Goal: Task Accomplishment & Management: Manage account settings

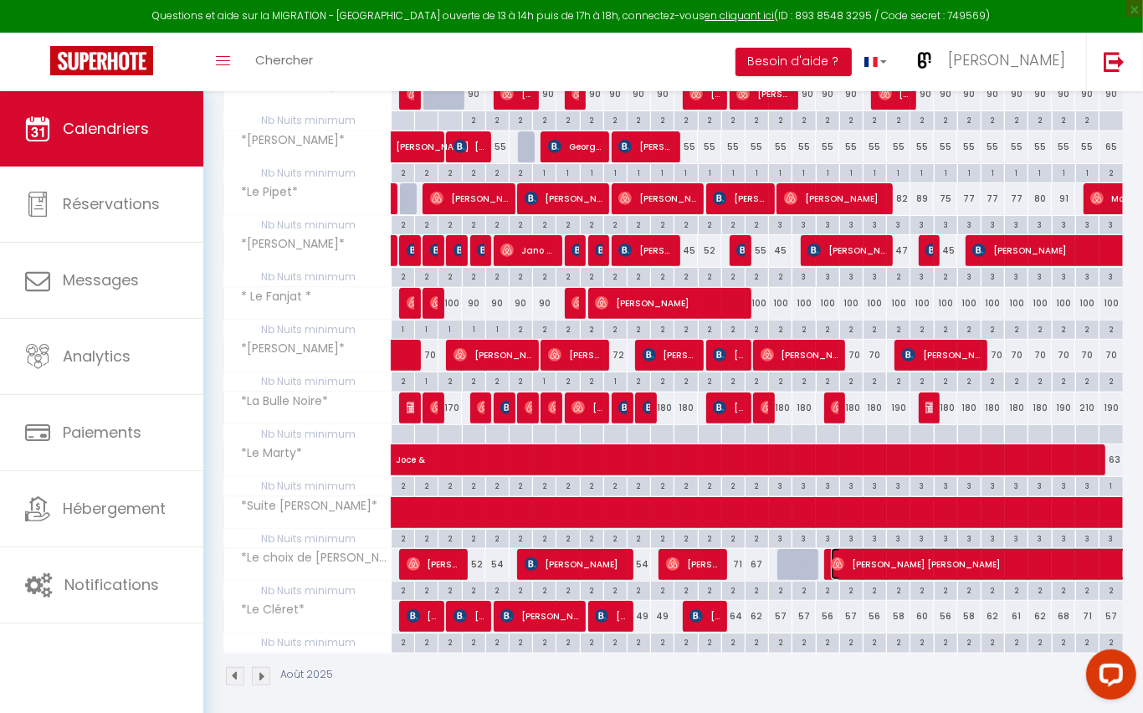
select select "OK"
select select "0"
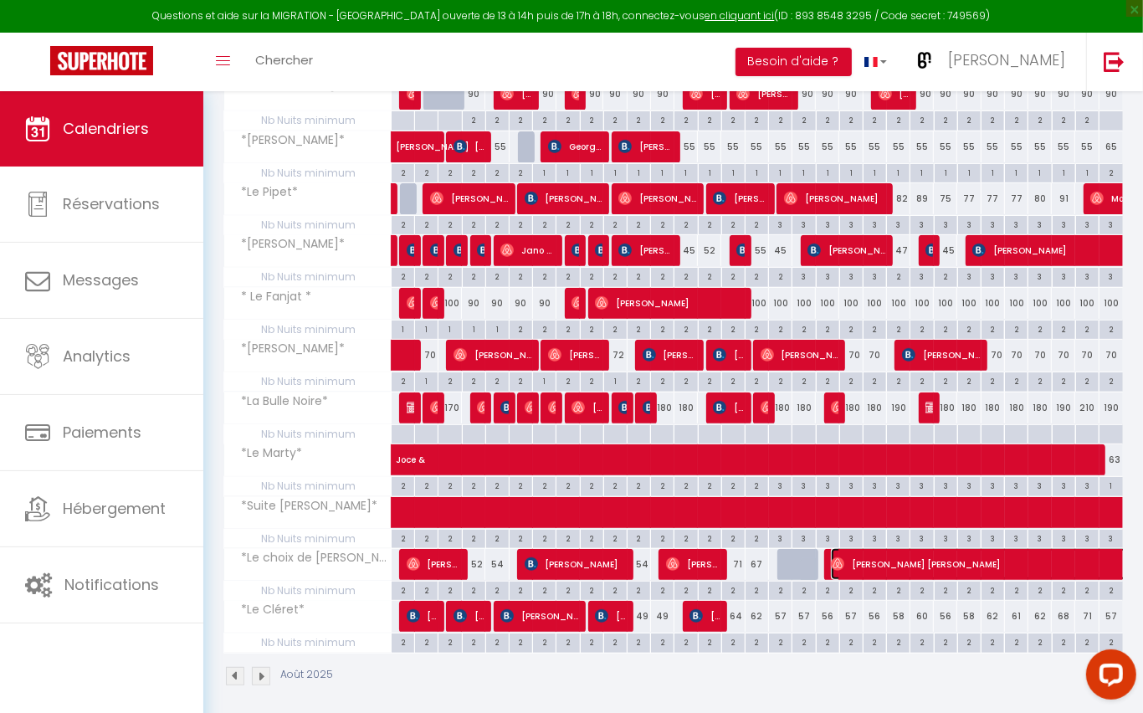
select select "0"
select select "1"
select select
select select "37545"
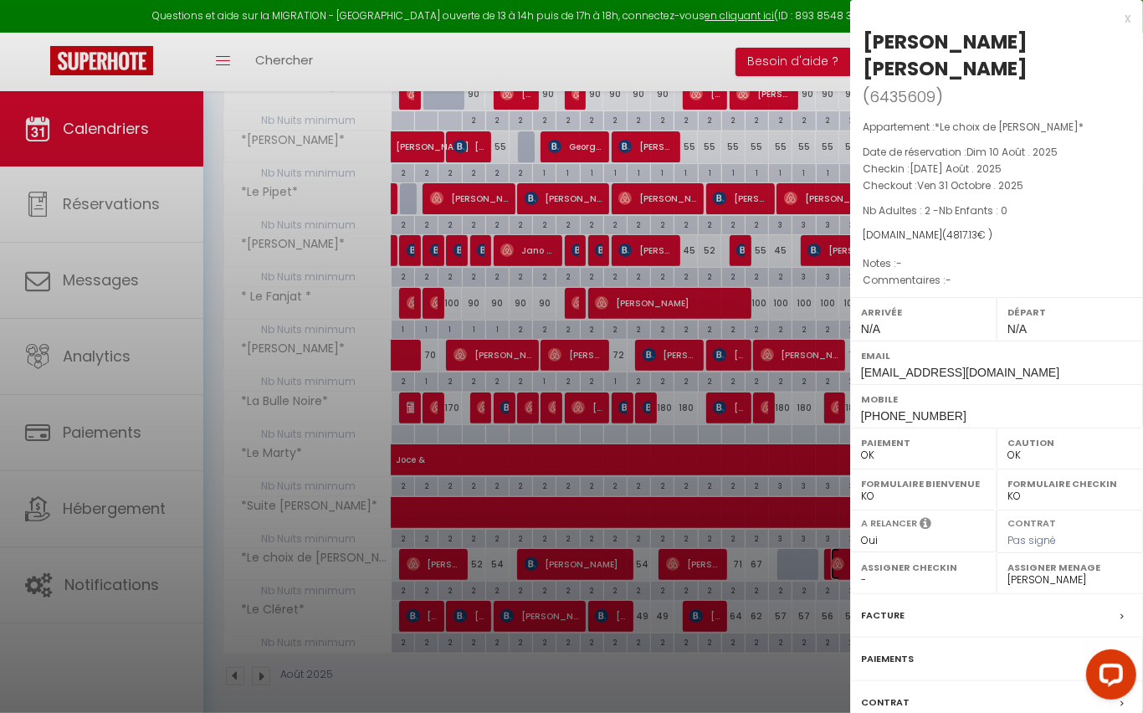
scroll to position [0, 0]
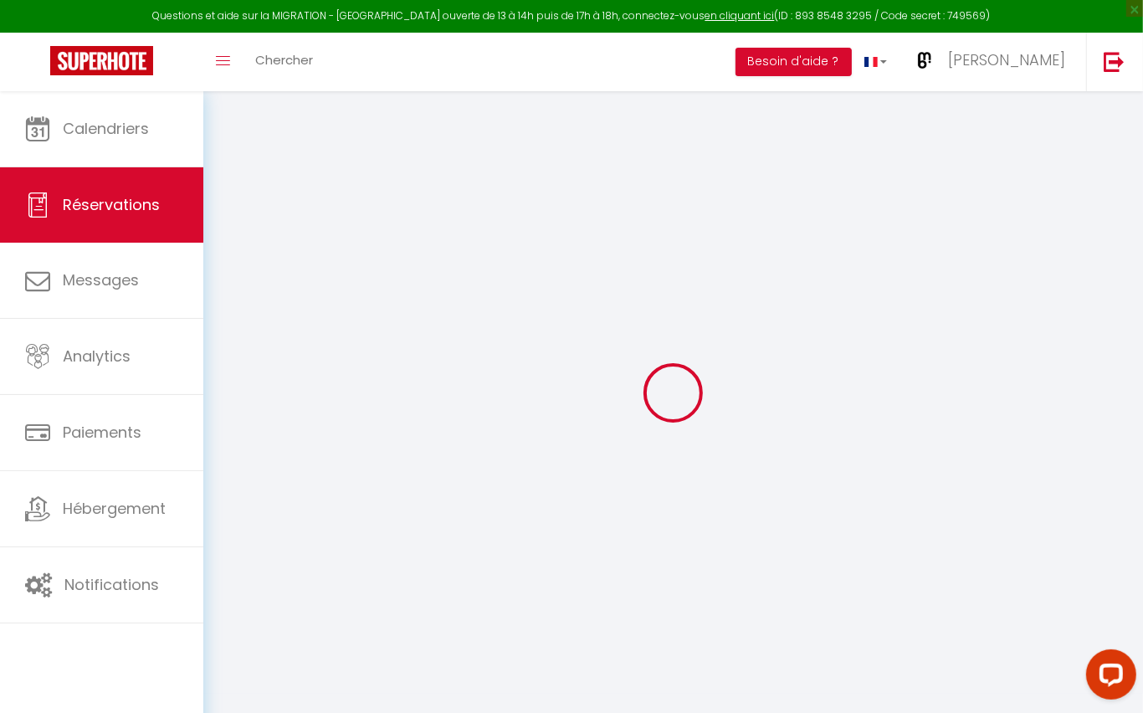
select select
checkbox input "false"
select select
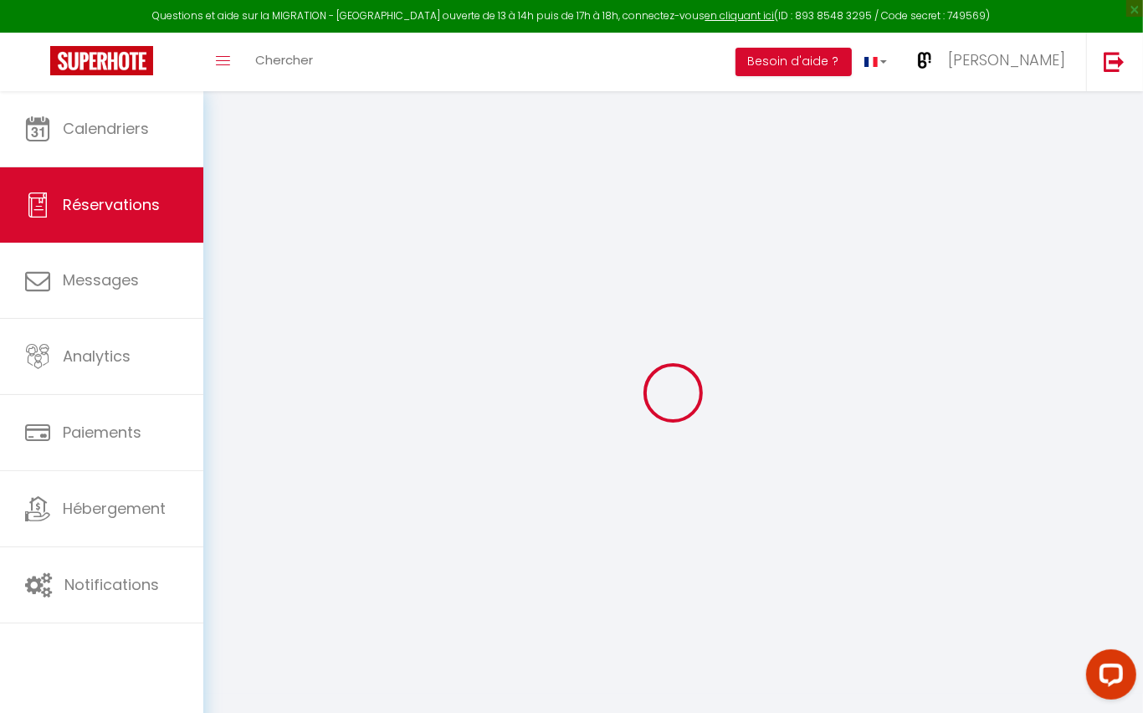
select select
checkbox input "false"
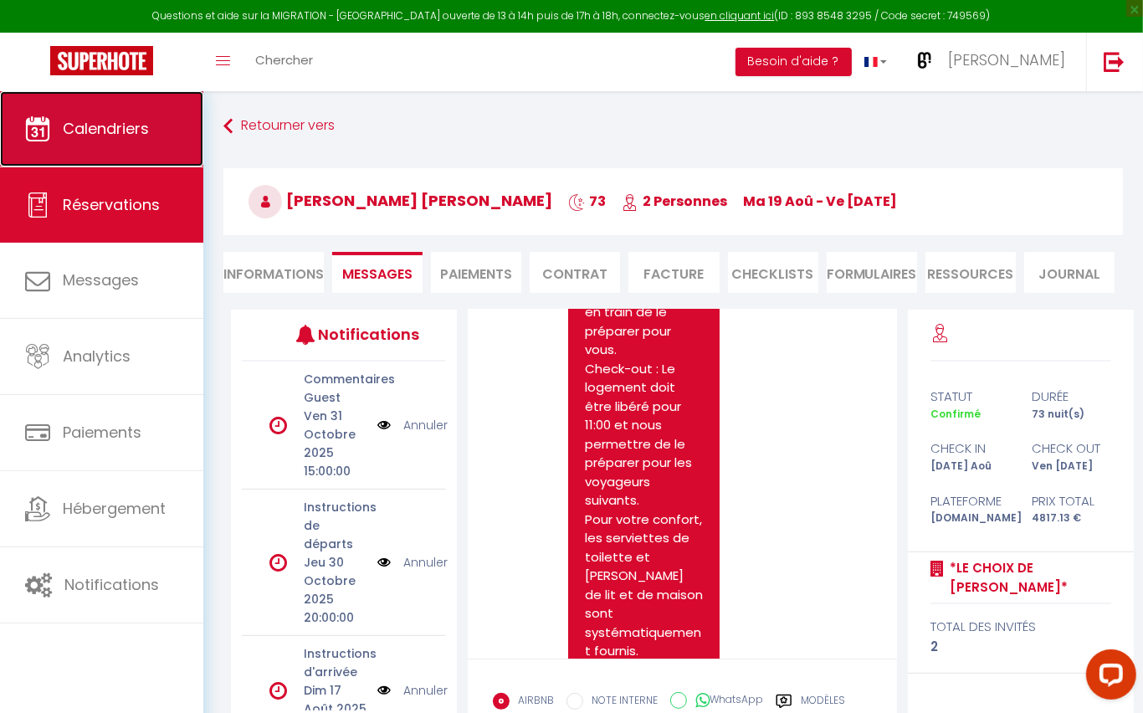
click at [135, 126] on span "Calendriers" at bounding box center [106, 128] width 86 height 21
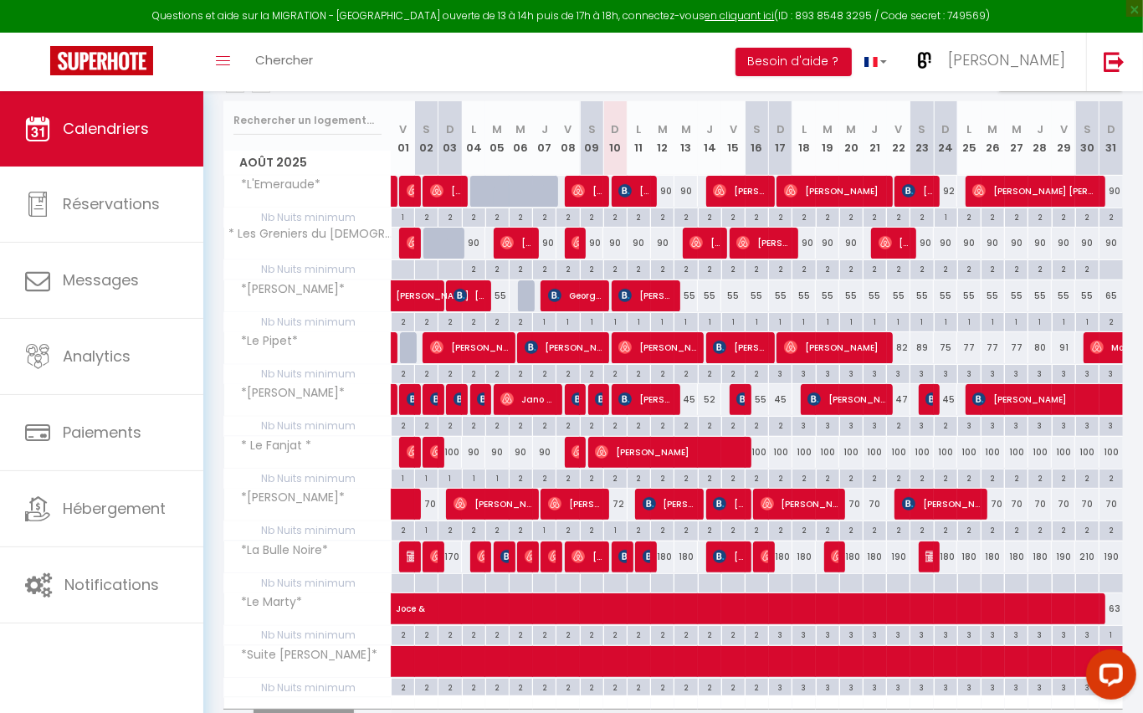
scroll to position [291, 0]
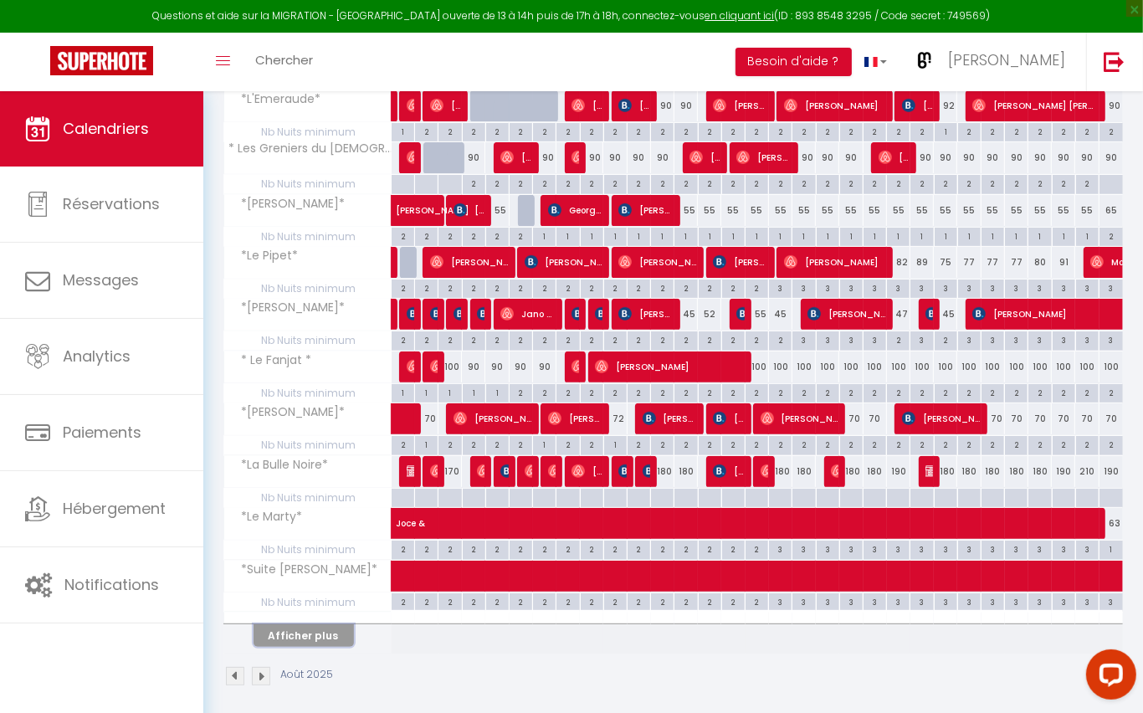
click at [315, 624] on button "Afficher plus" at bounding box center [304, 635] width 100 height 23
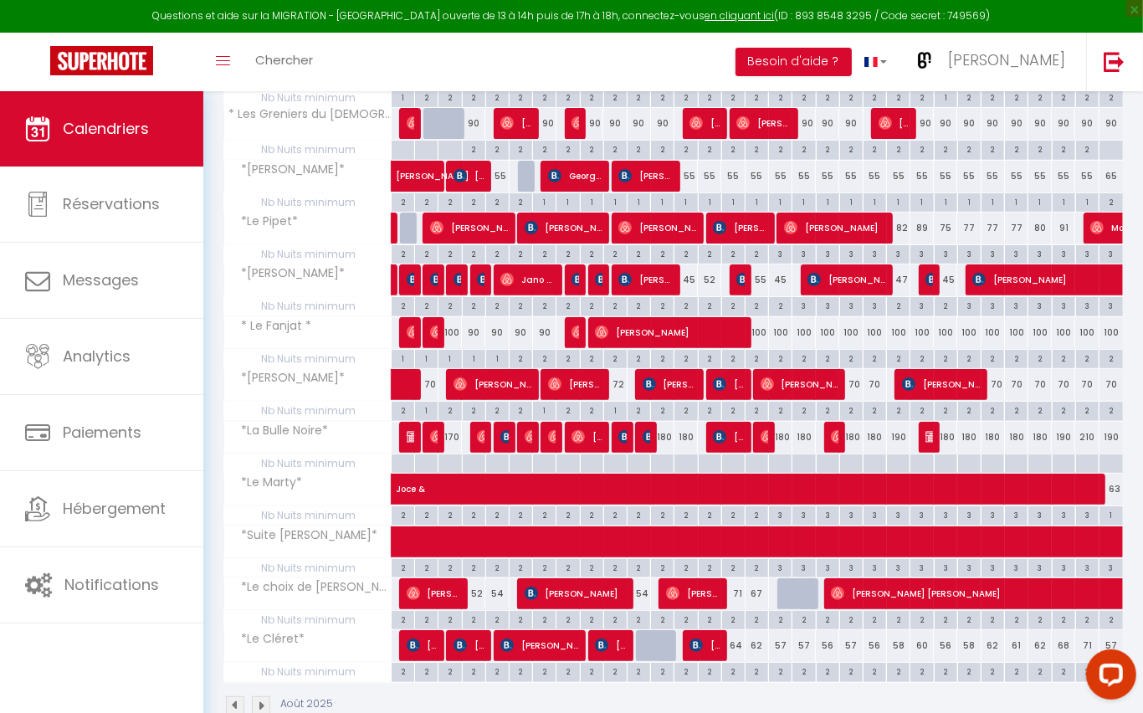
scroll to position [331, 0]
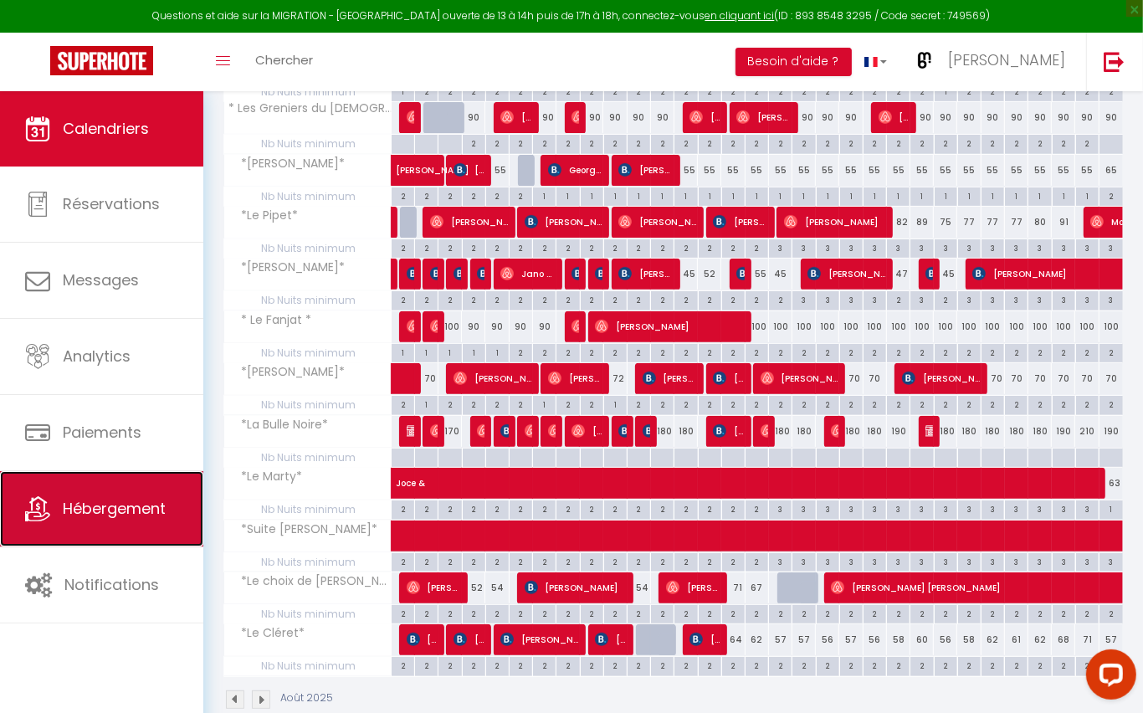
click at [129, 509] on span "Hébergement" at bounding box center [114, 508] width 103 height 21
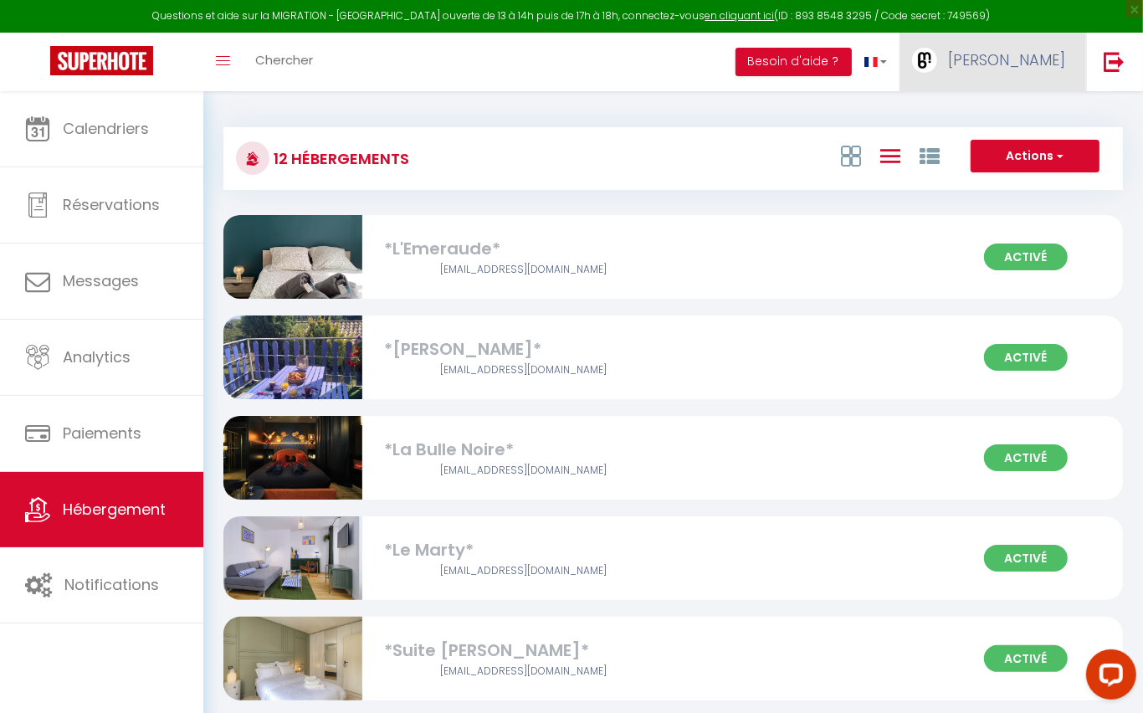
click at [1031, 53] on span "[PERSON_NAME]" at bounding box center [1006, 59] width 117 height 21
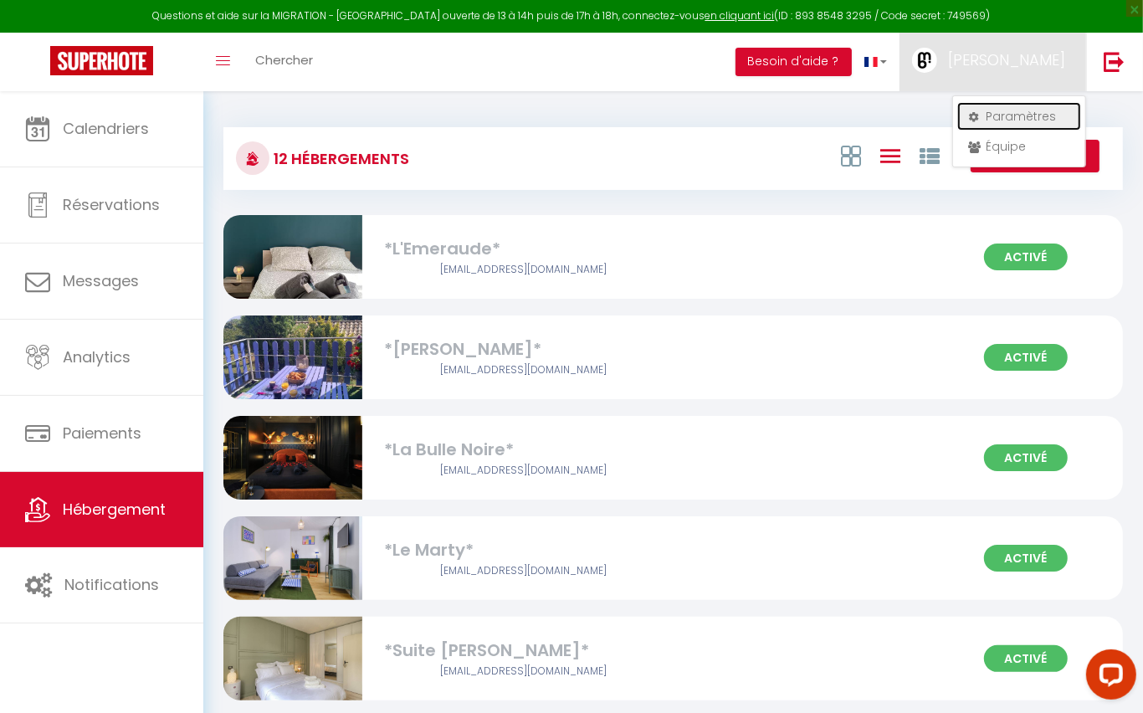
click at [1015, 112] on link "Paramètres" at bounding box center [1019, 116] width 124 height 28
select select "fr"
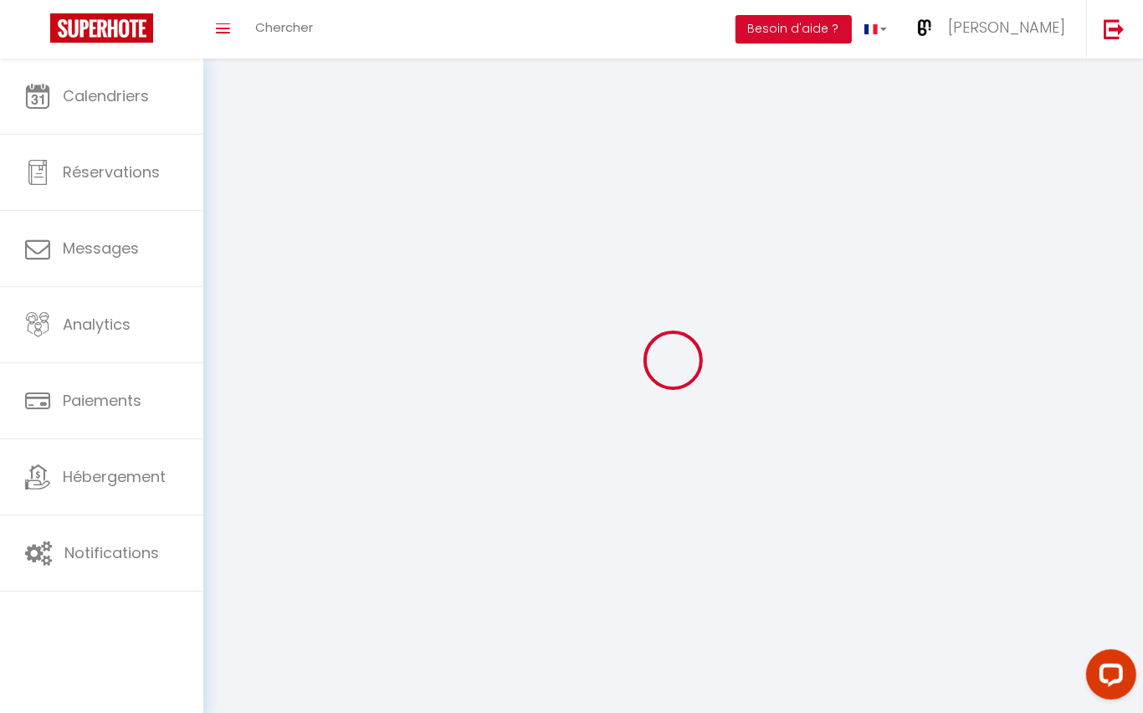
type input "[PERSON_NAME]"
type input "Buchs"
type input "0613884474"
type input "[STREET_ADDRESS][PERSON_NAME]"
type input "38200"
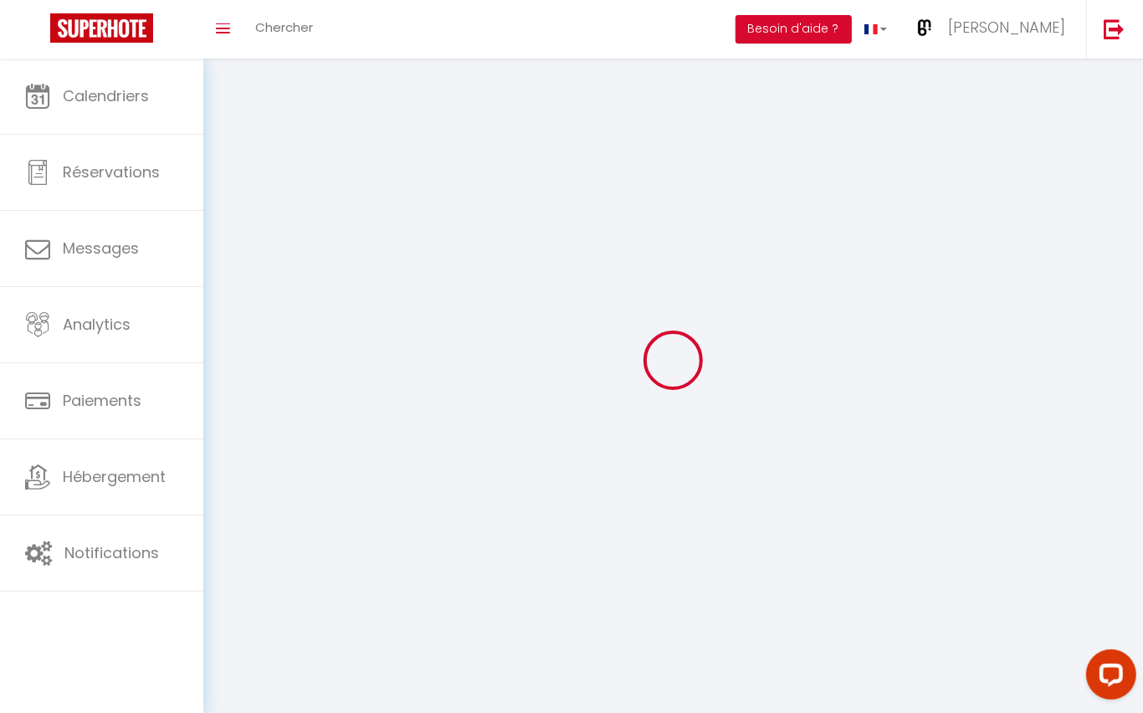
type input "[GEOGRAPHIC_DATA]"
select select "28"
type input "5fEuWrNKwZrLw733OQFwYeUYt"
type input "da3U5z7X8ZN905Y9bNvsm8dwn"
type input "[URL][DOMAIN_NAME]"
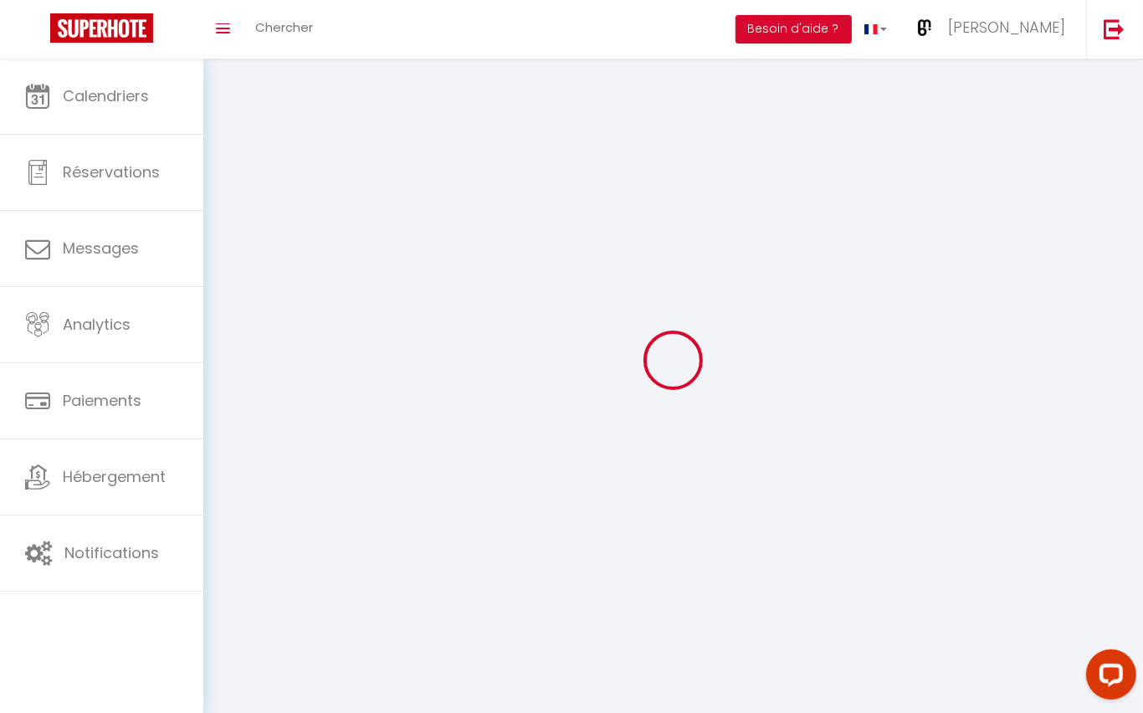
select select "fr"
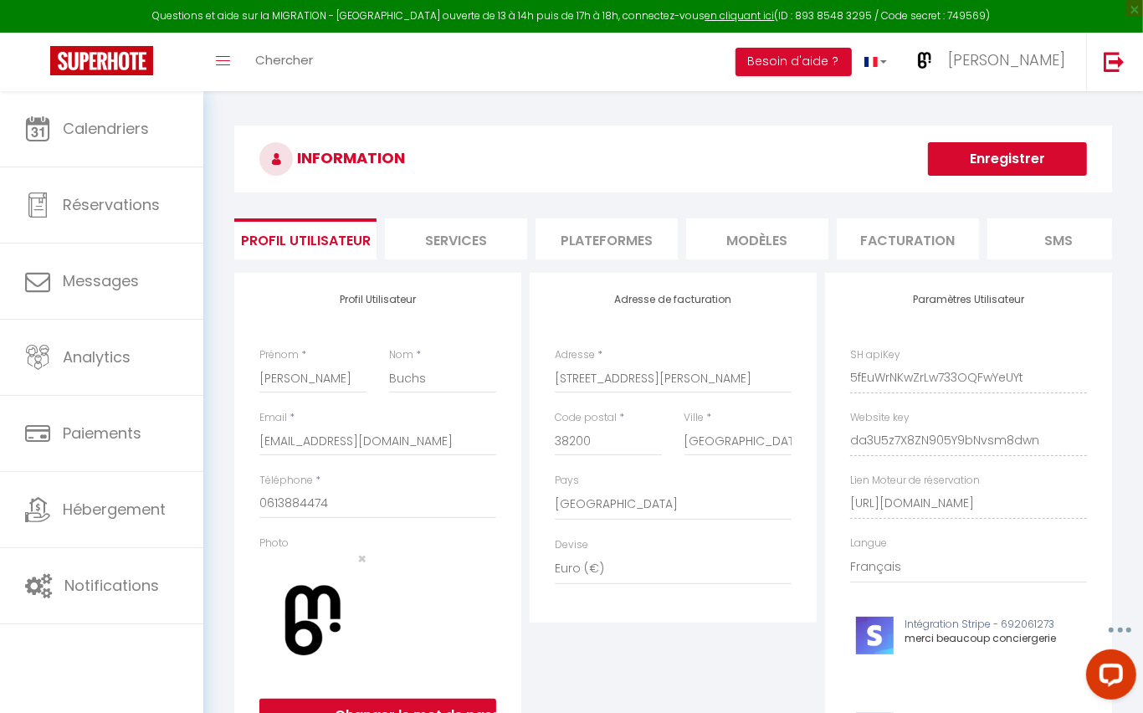
click at [606, 238] on li "Plateformes" at bounding box center [607, 238] width 142 height 41
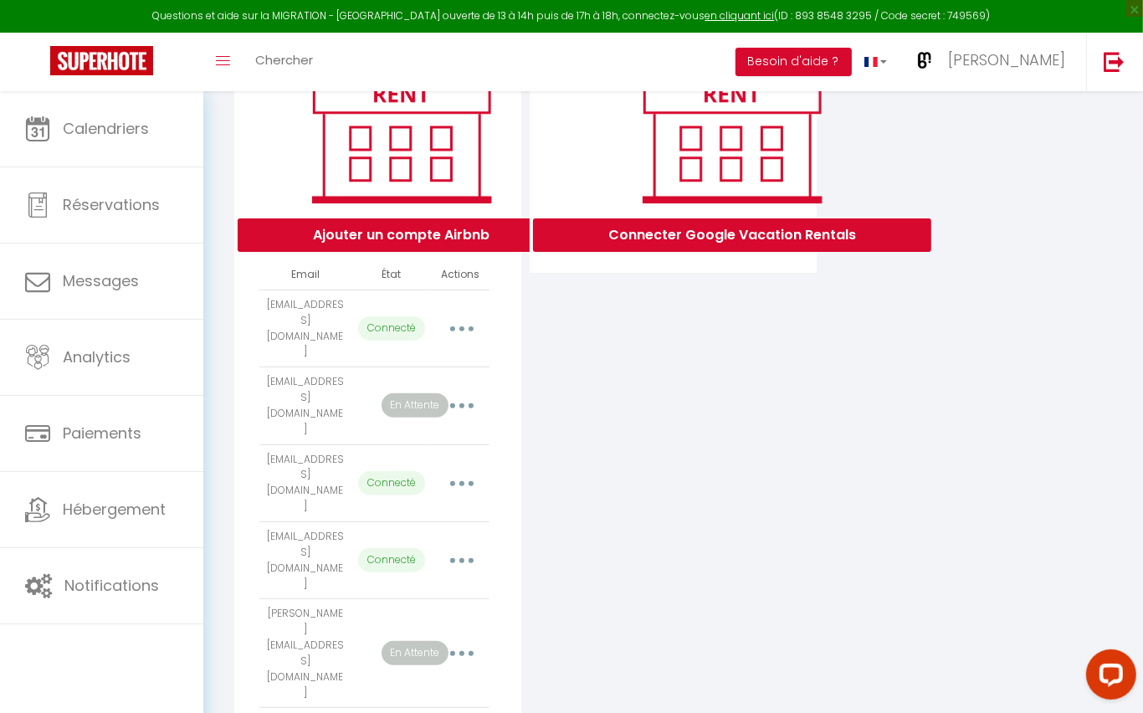
scroll to position [295, 0]
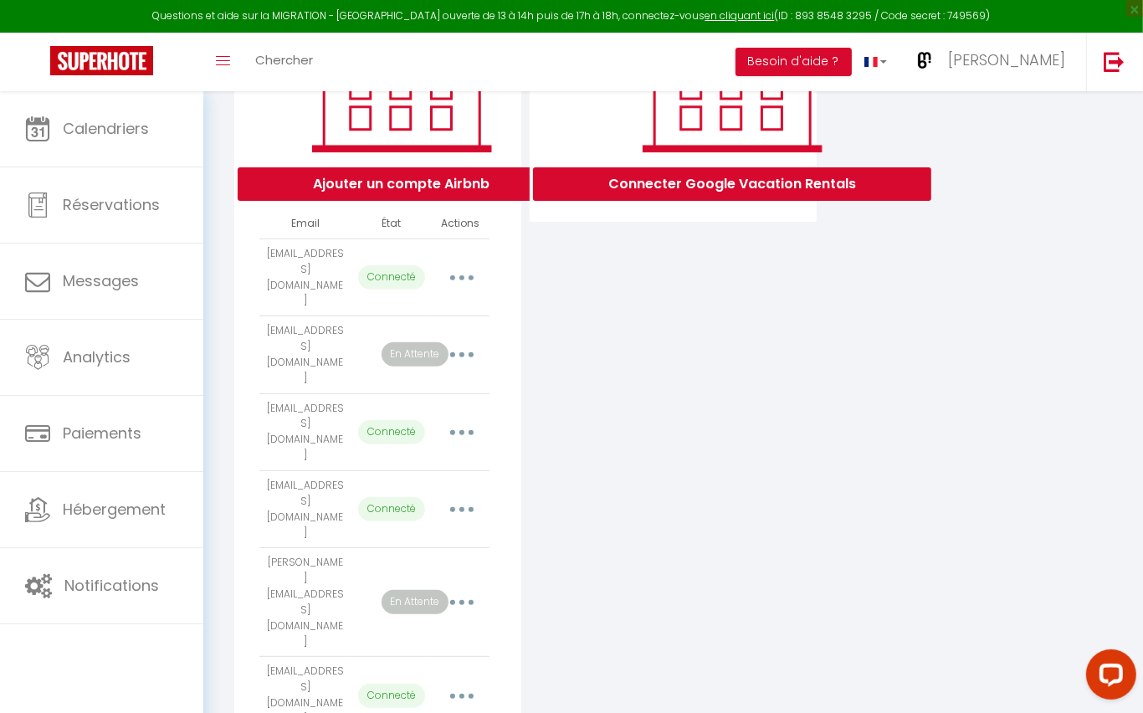
select select "67128"
select select "67129"
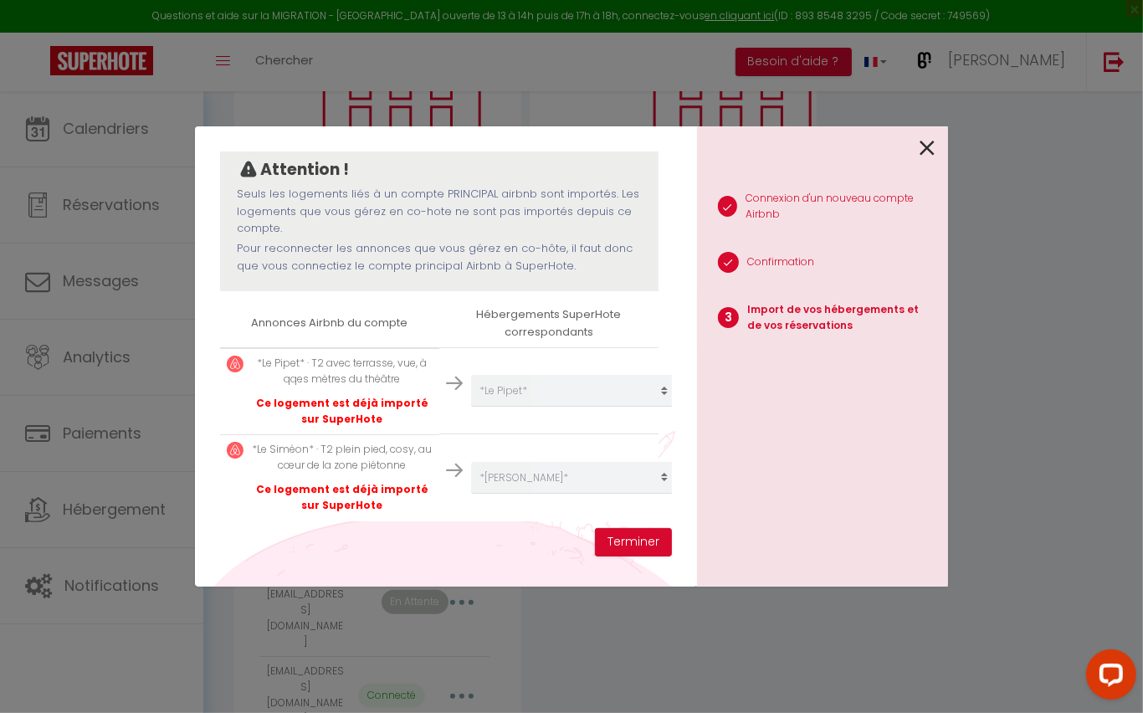
scroll to position [151, 0]
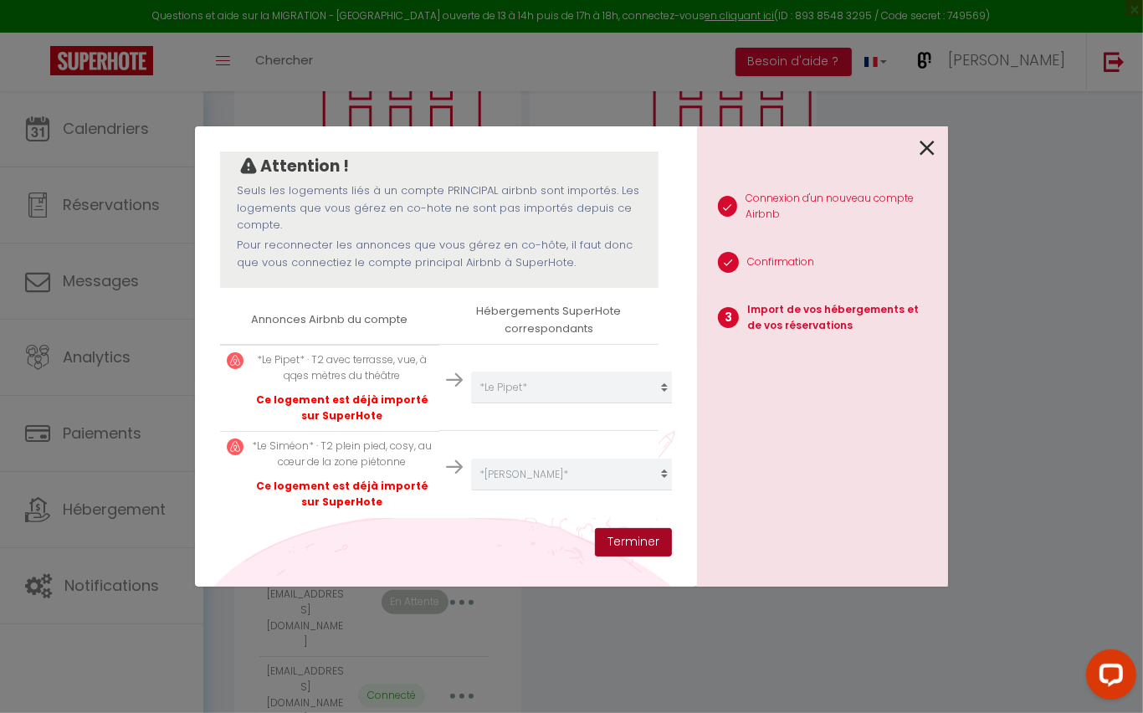
click at [623, 541] on button "Terminer" at bounding box center [633, 542] width 77 height 28
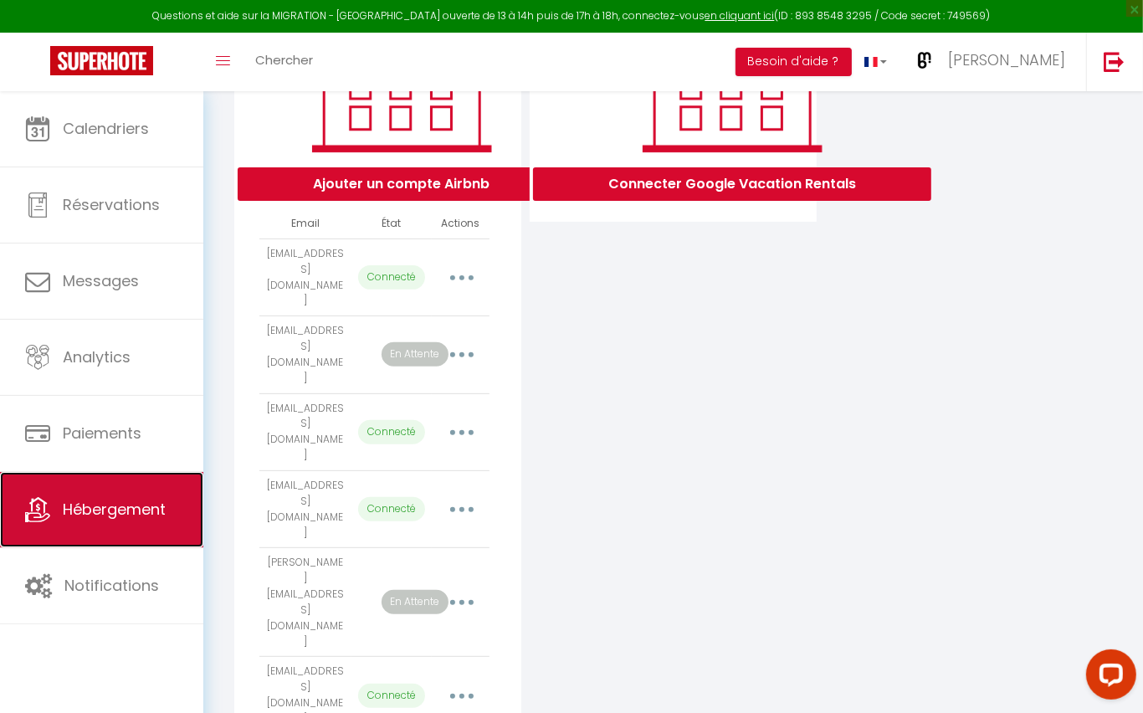
click at [98, 499] on span "Hébergement" at bounding box center [114, 509] width 103 height 21
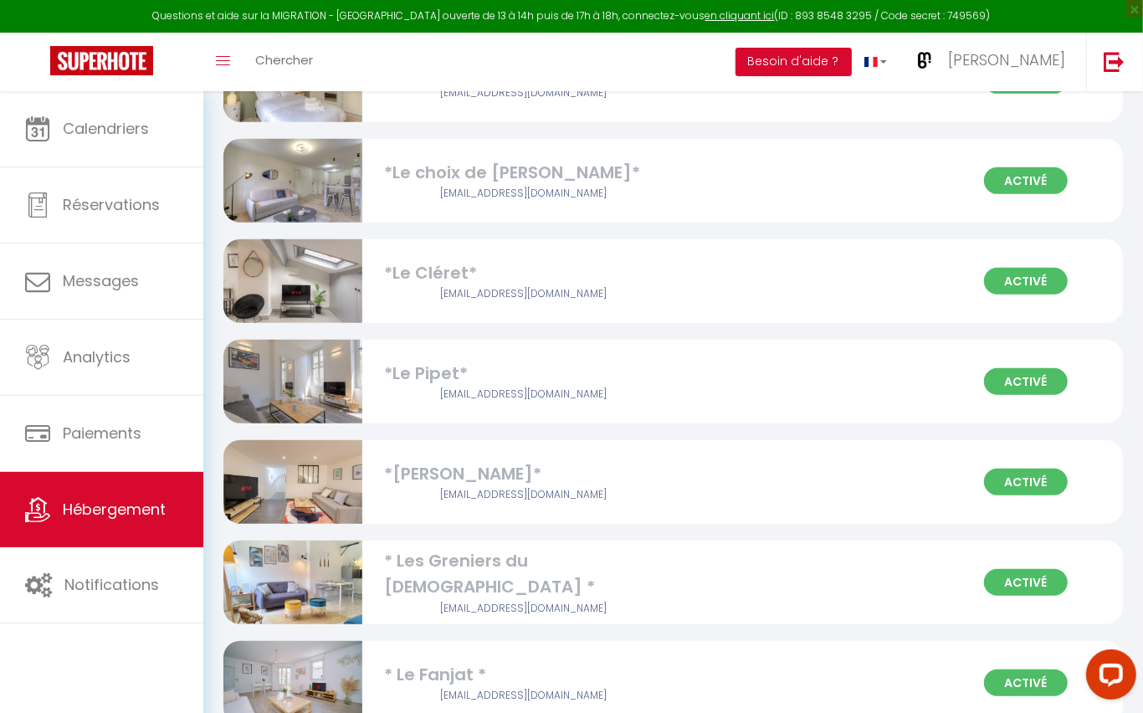
scroll to position [586, 0]
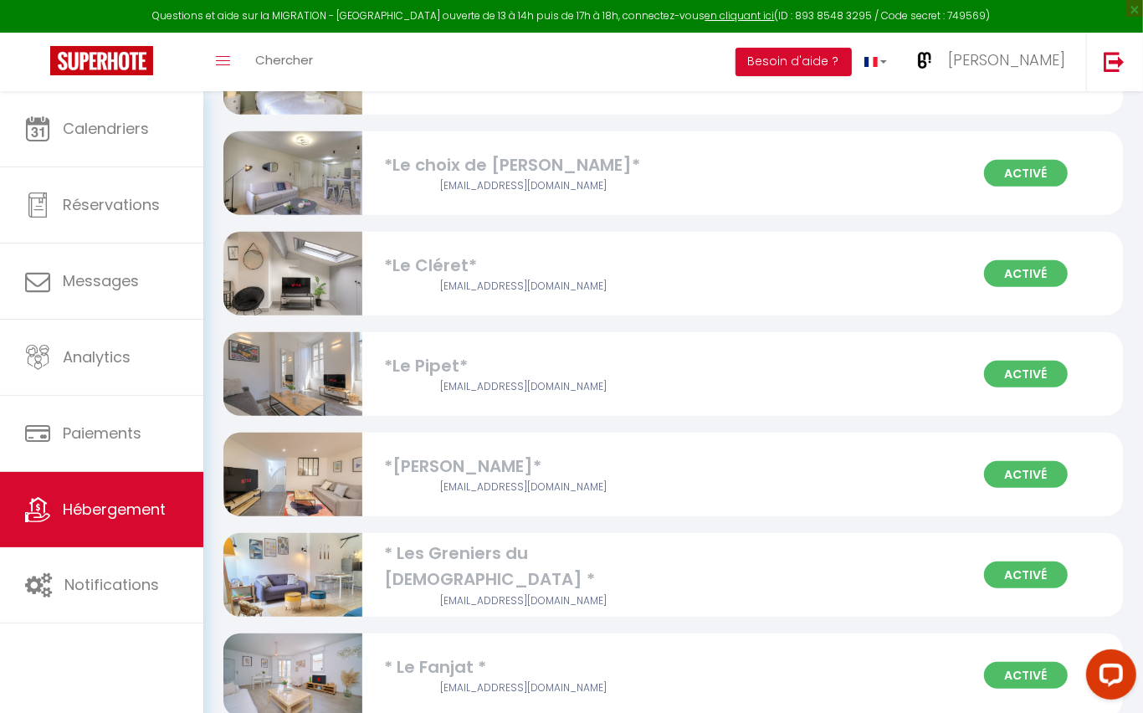
click at [833, 470] on div "Activé *Le Siméon* bonjour@mbconciergerie.com" at bounding box center [673, 475] width 900 height 84
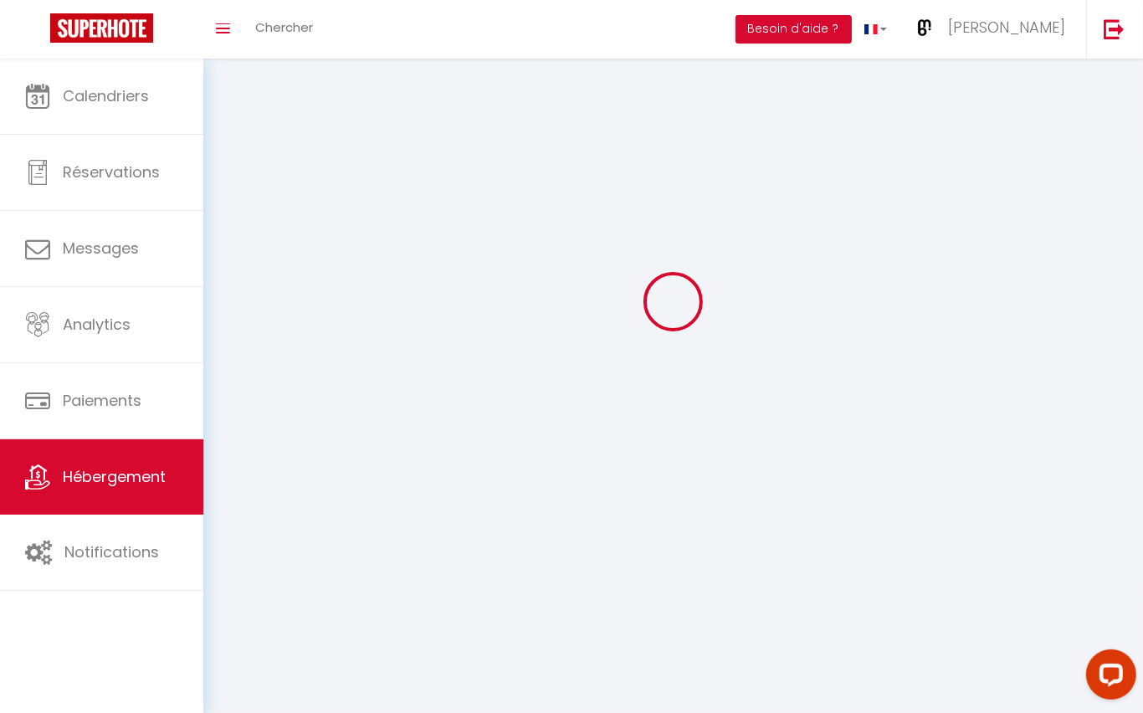
select select
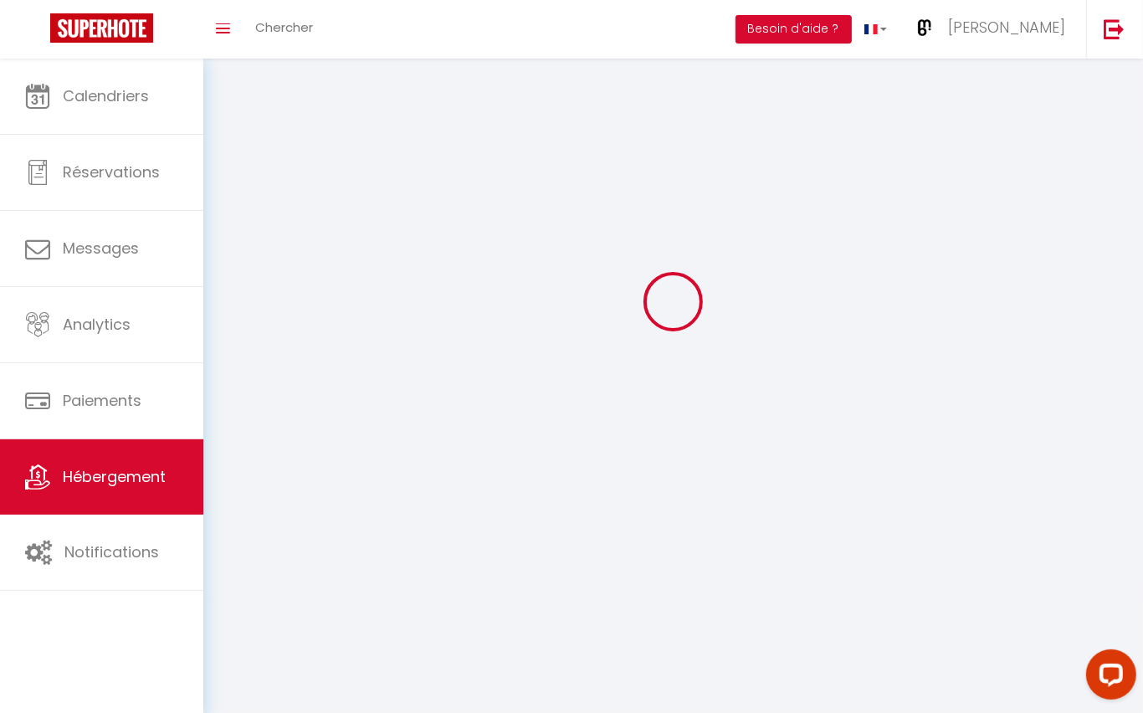
select select "1"
select select
checkbox input "false"
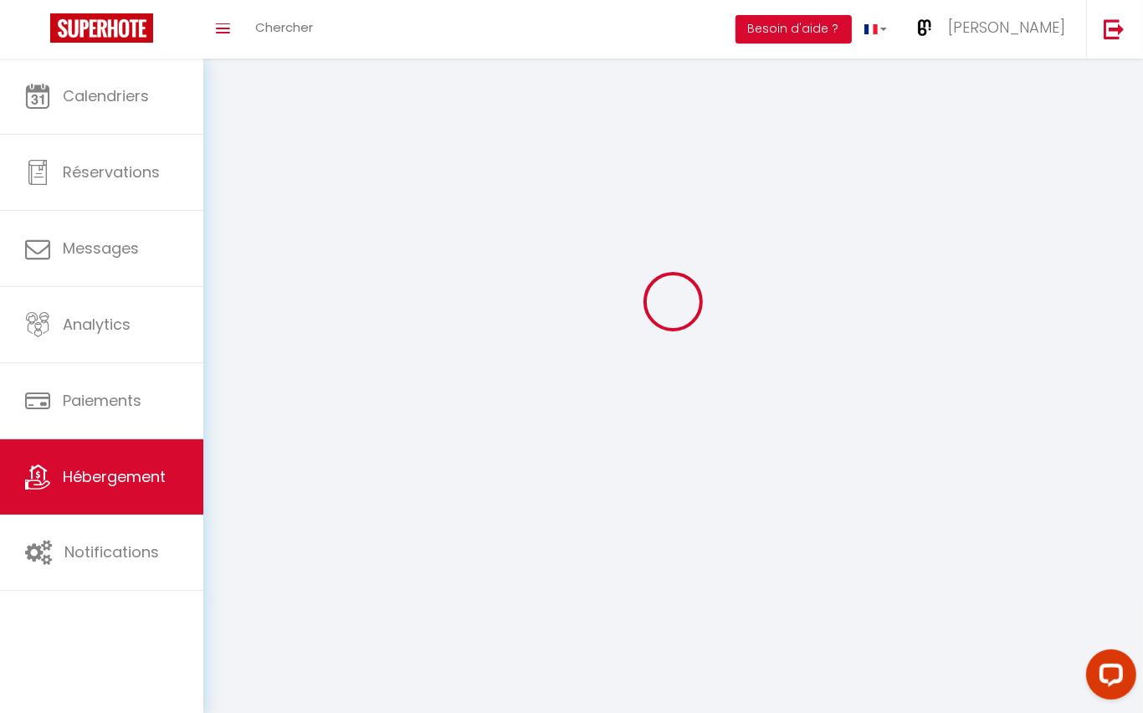
checkbox input "false"
select select
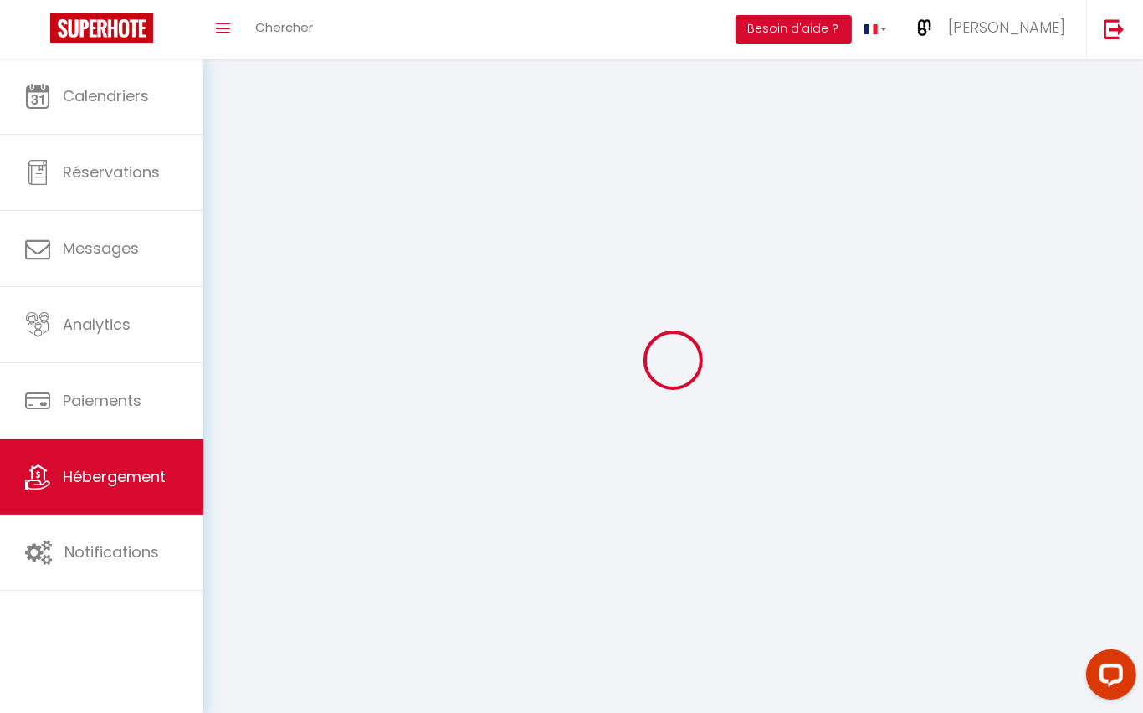
select select
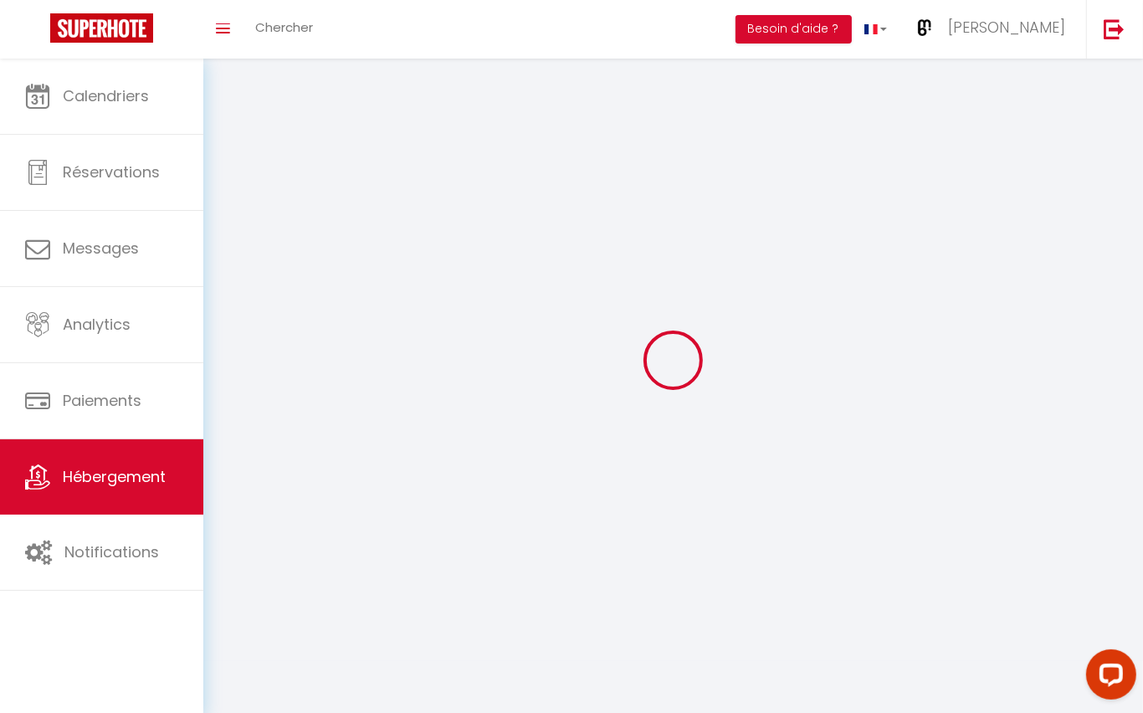
checkbox input "false"
select select "28"
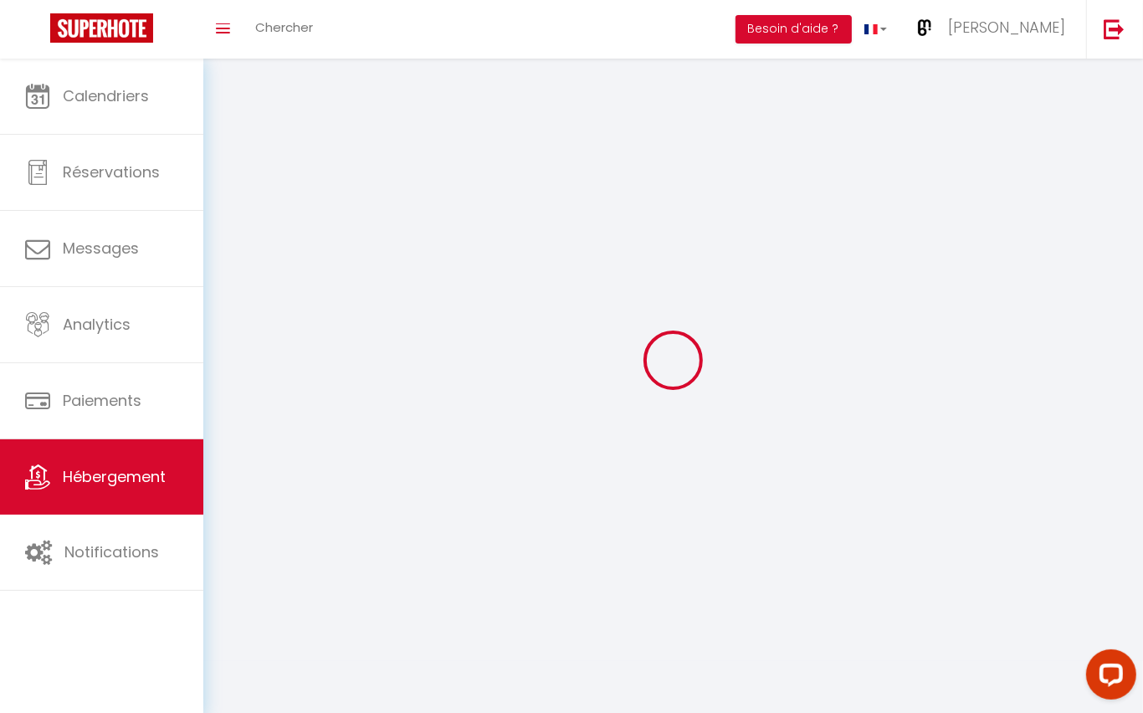
select select
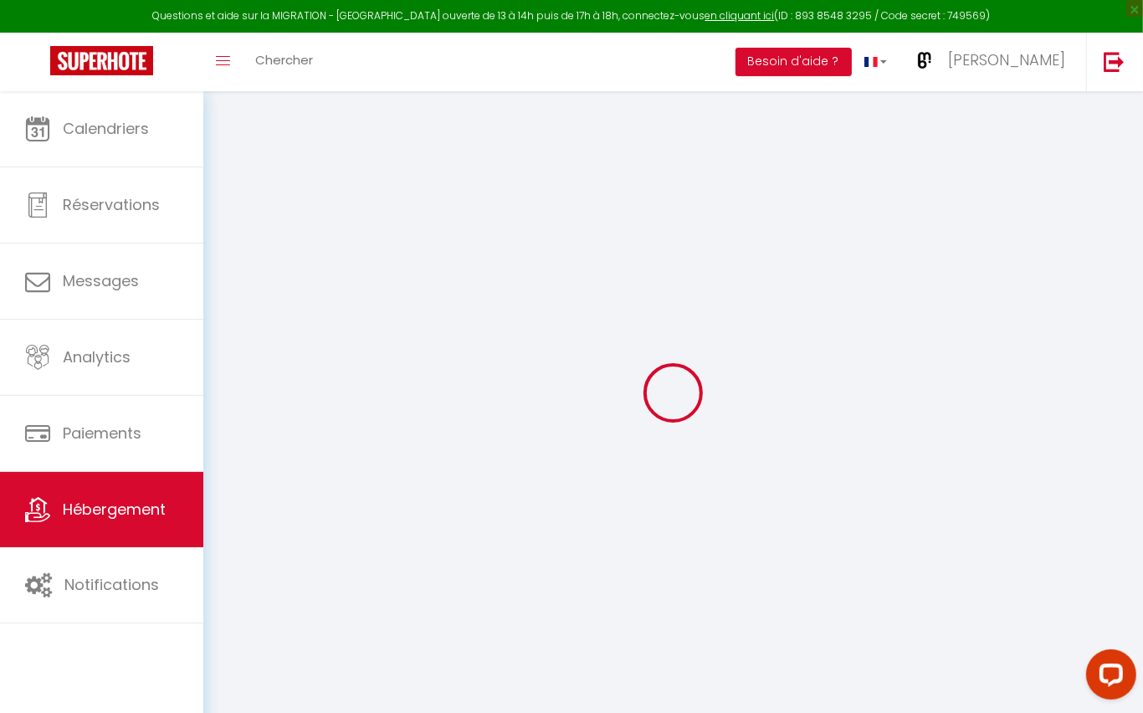
select select
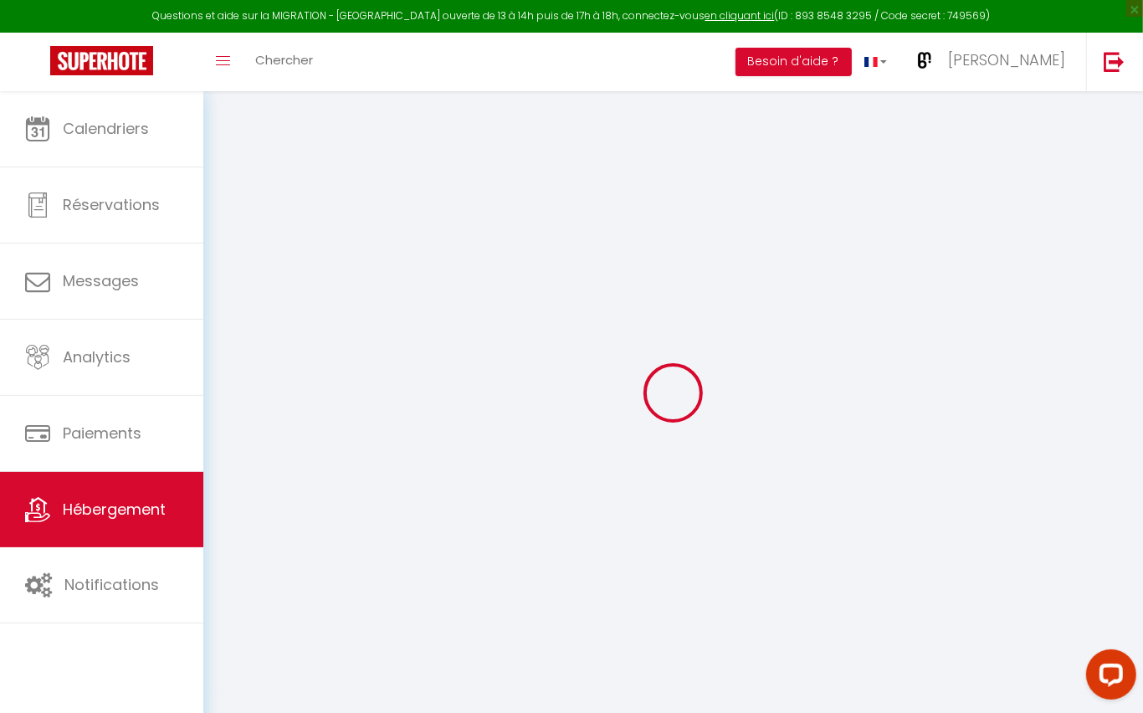
select select
checkbox input "false"
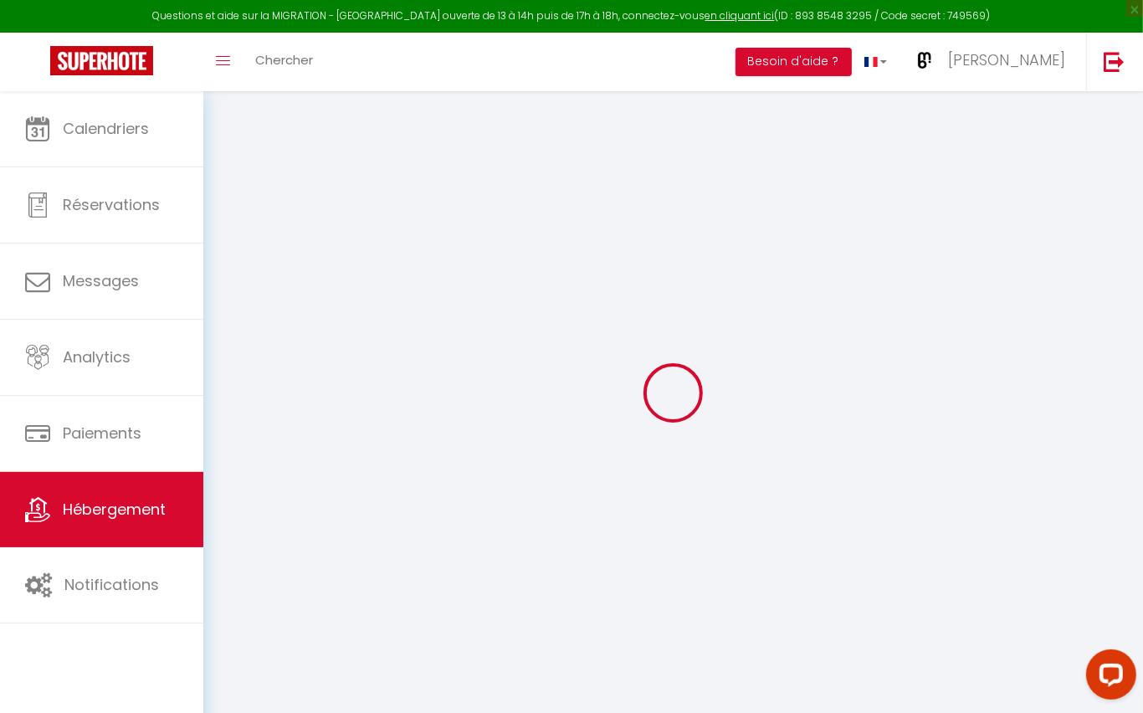
select select
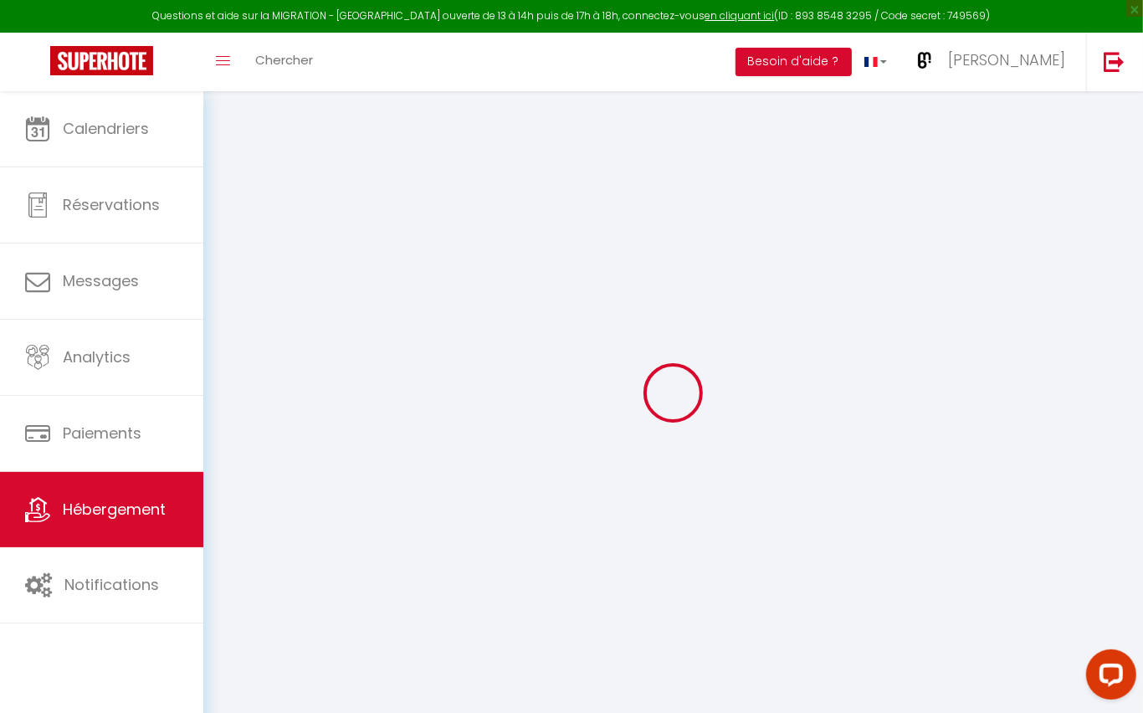
select select
checkbox input "false"
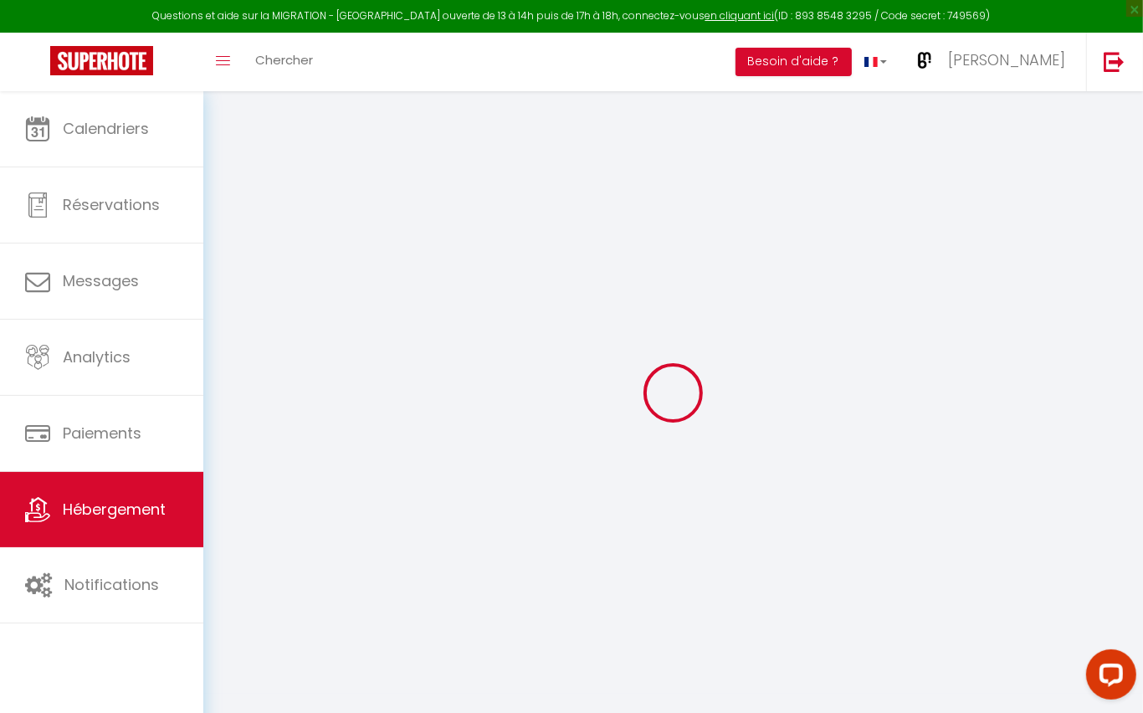
checkbox input "false"
select select
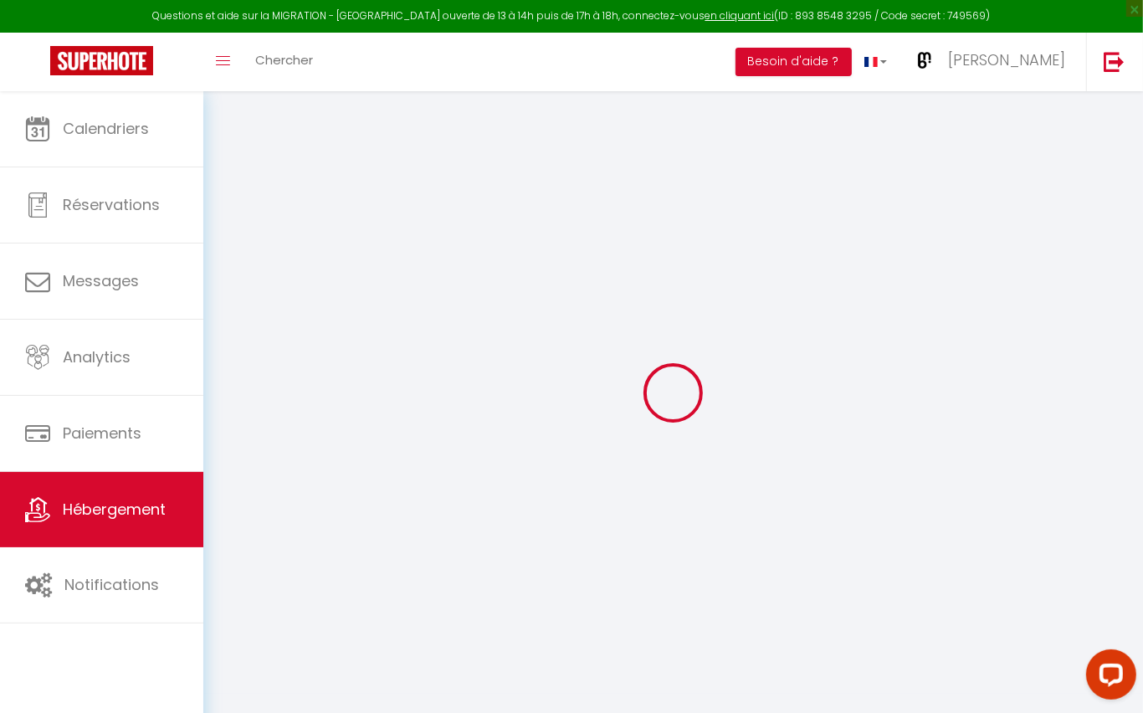
select select
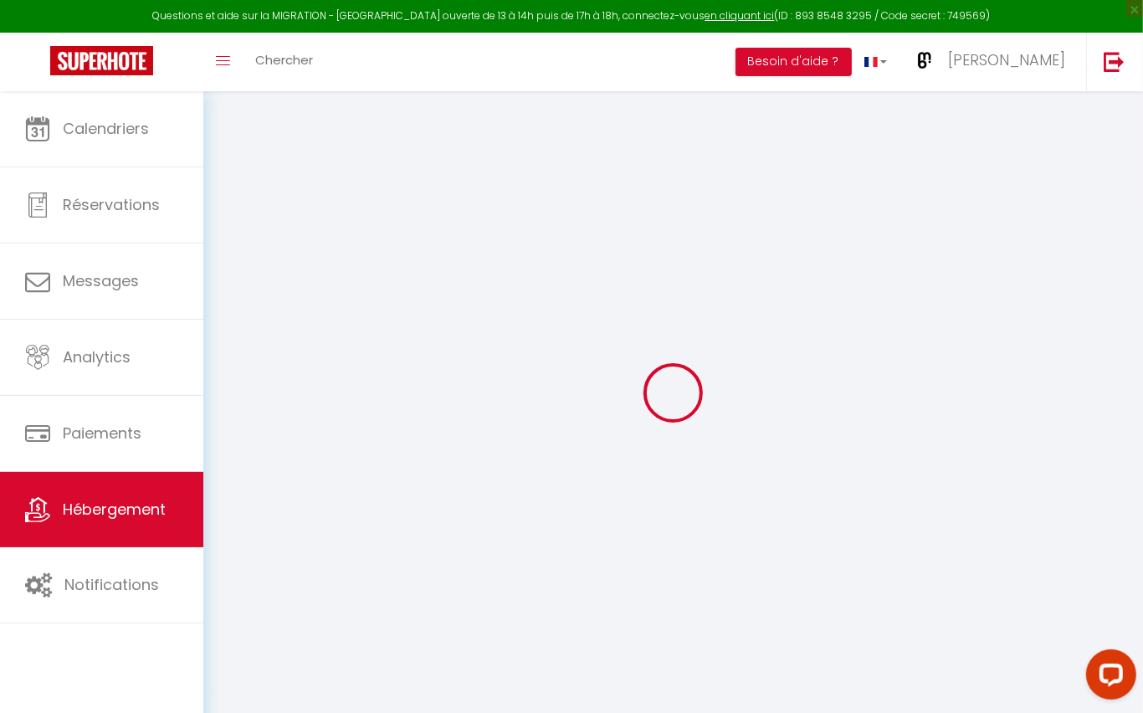
checkbox input "false"
select select
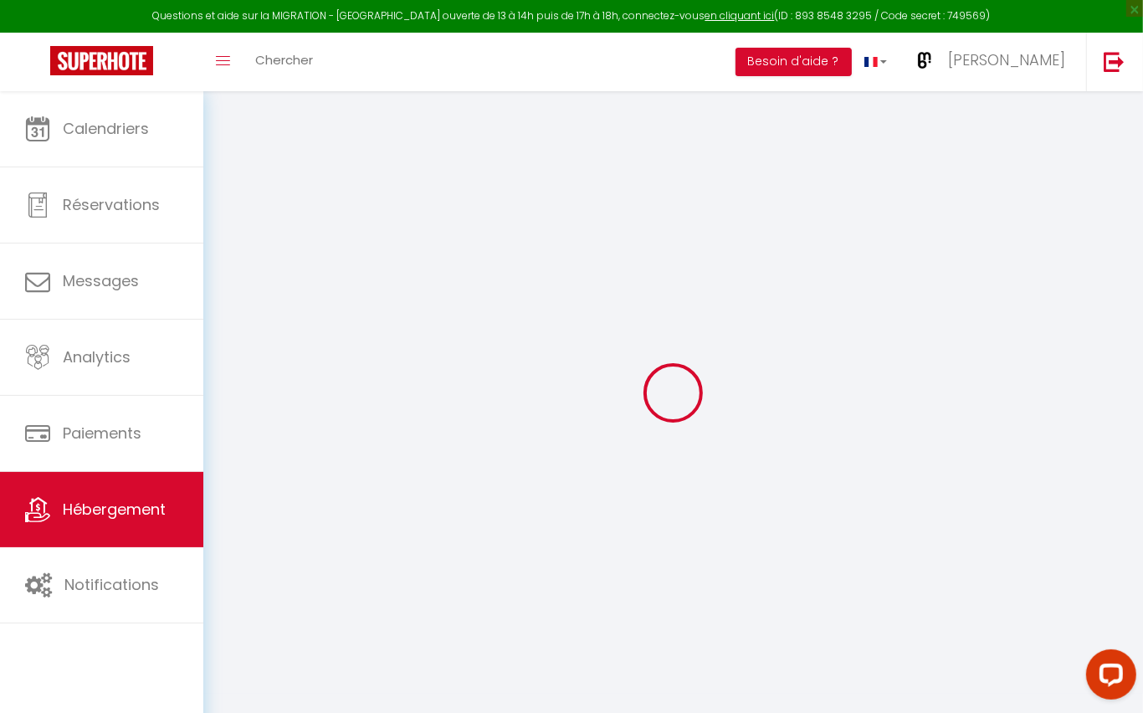
select select
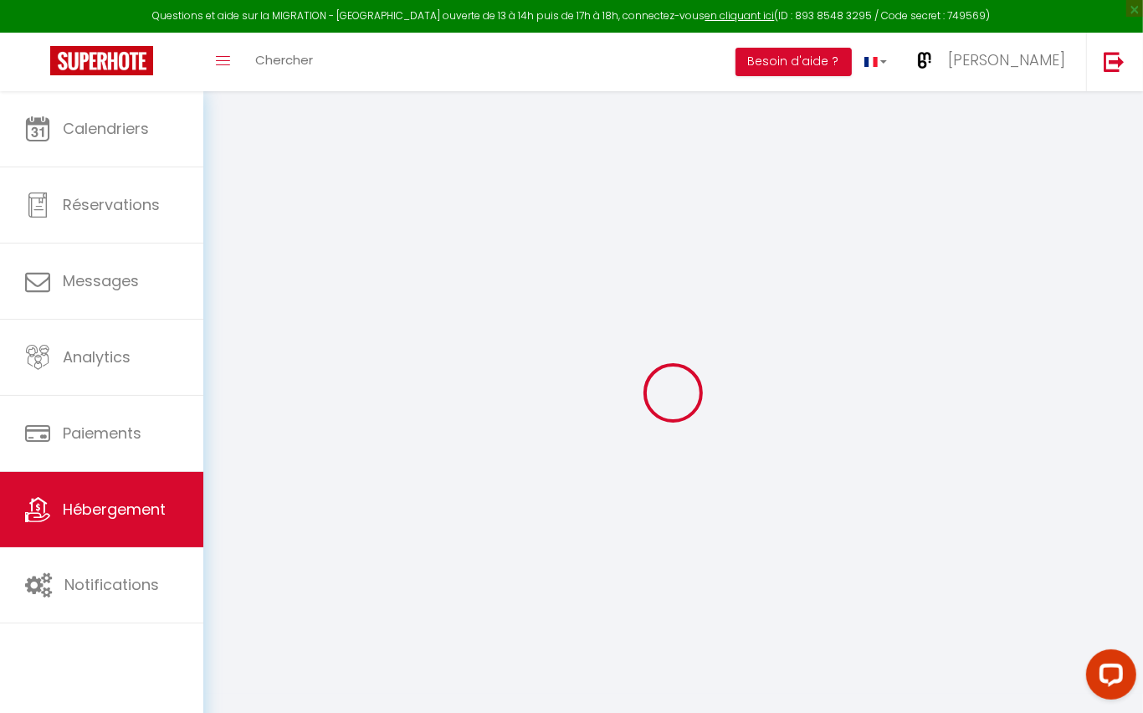
select select
checkbox input "false"
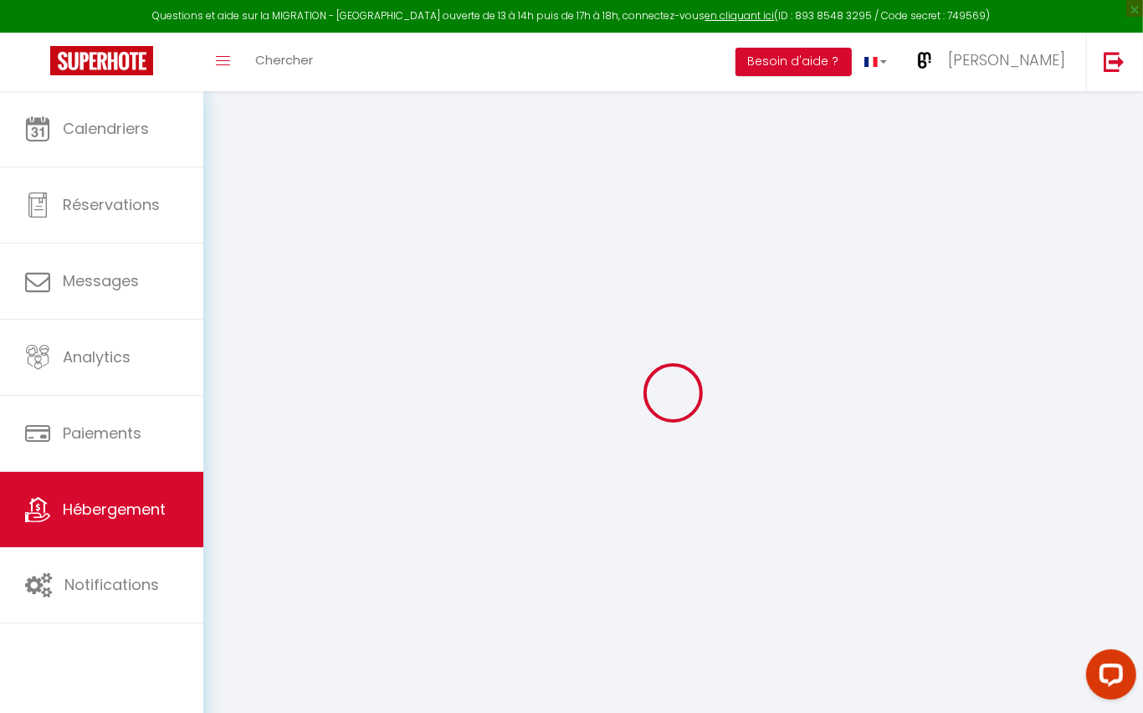
checkbox input "false"
select select
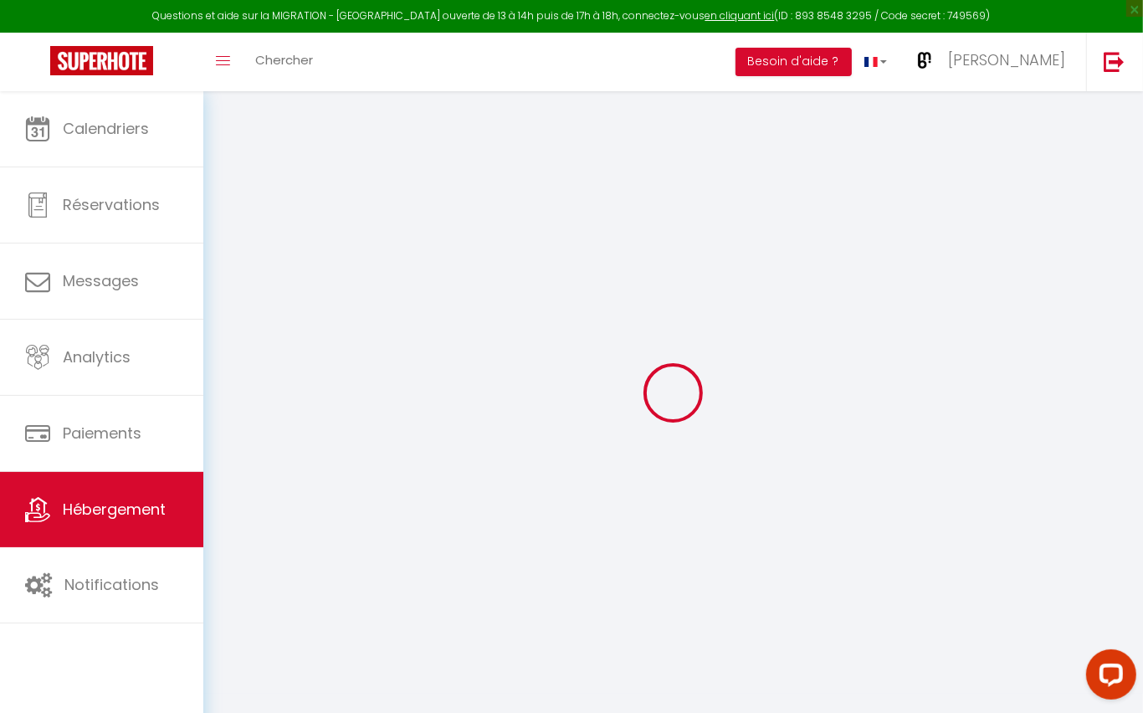
select select
checkbox input "false"
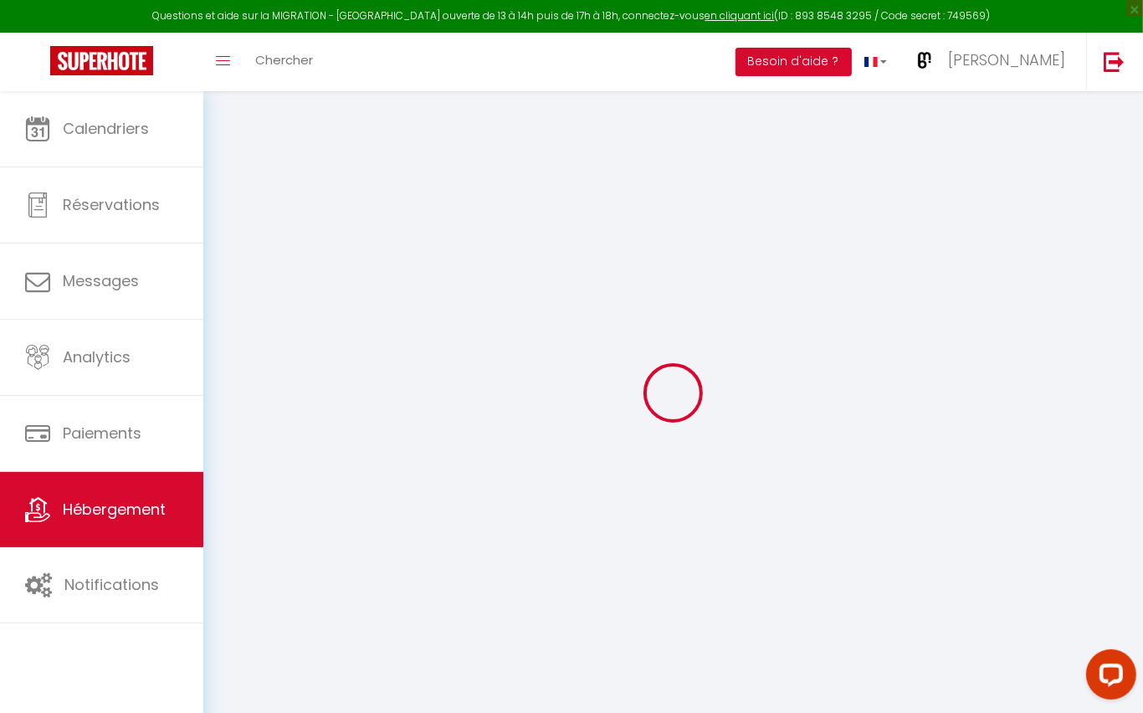
checkbox input "false"
select select
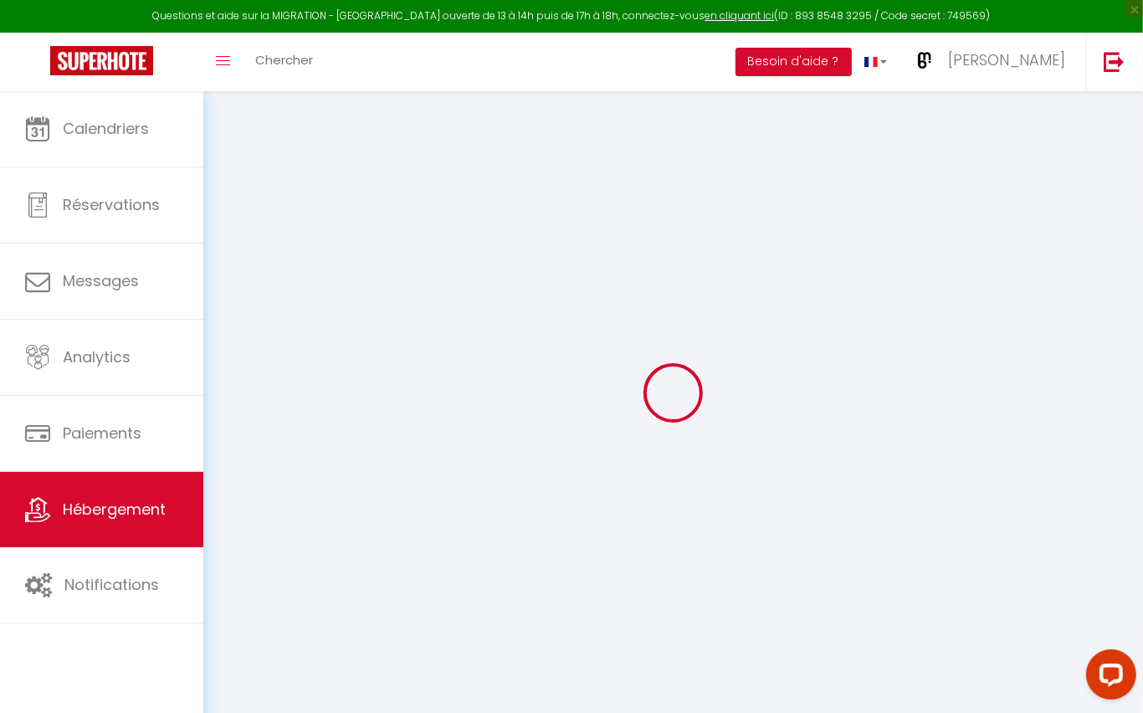
type input "*[PERSON_NAME]*"
type input "[PERSON_NAME]"
type input "CARTIER"
select select "2"
type input "55"
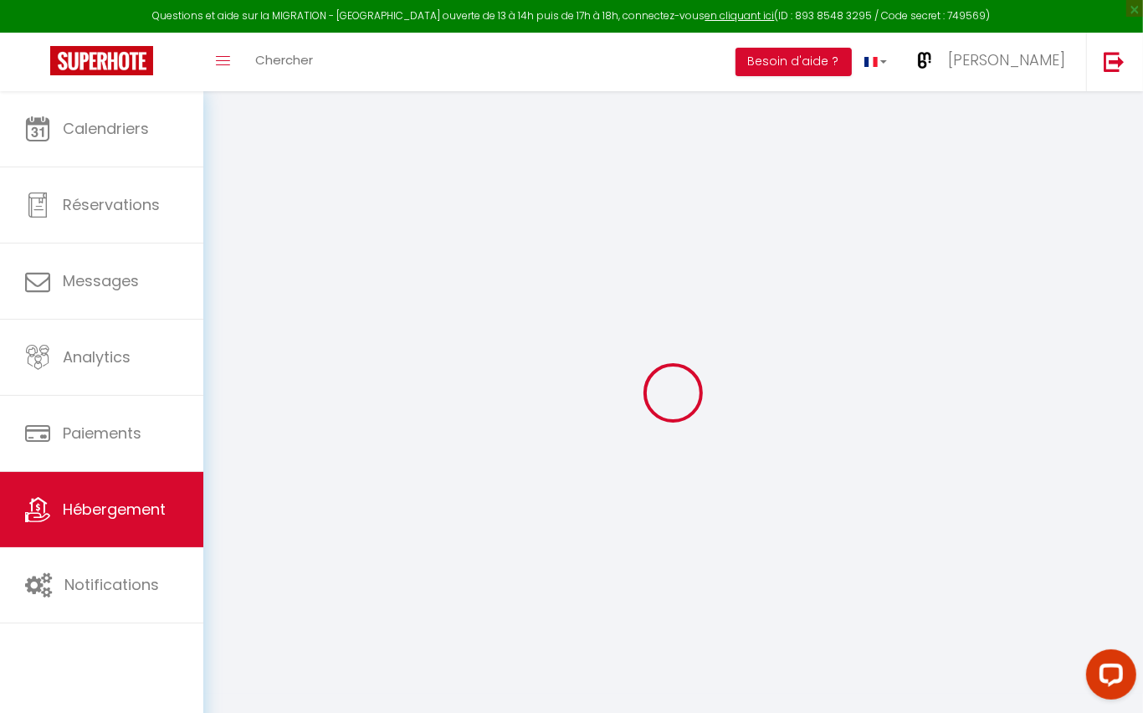
type input "45"
select select
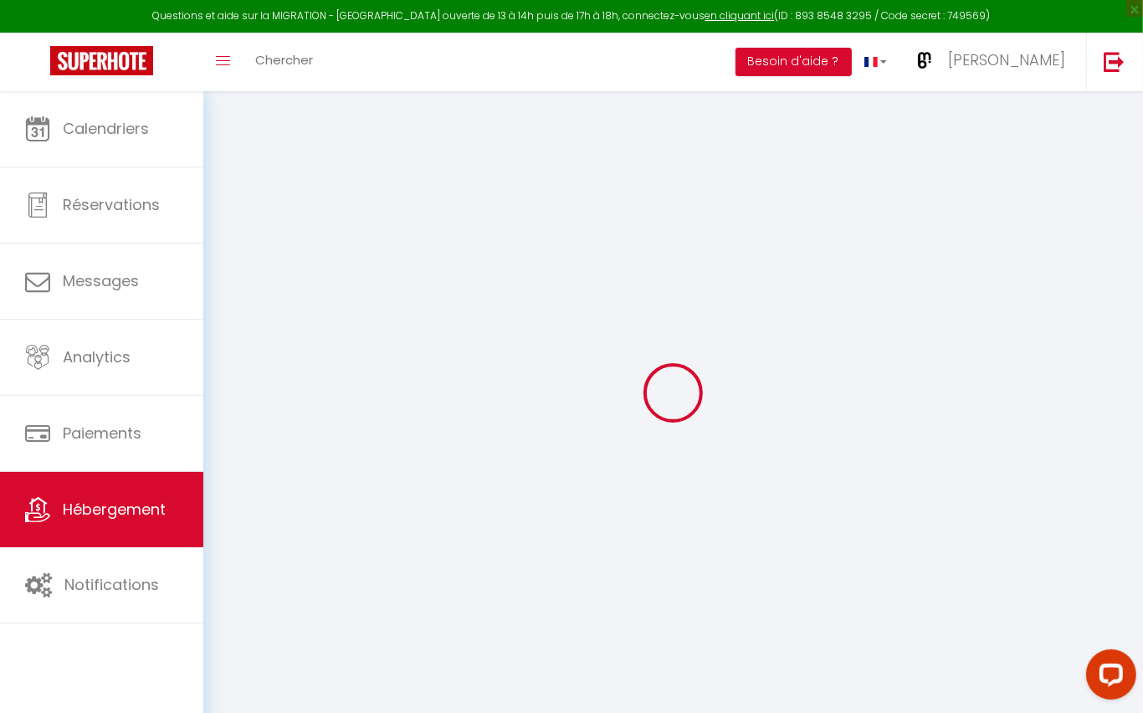
select select
type input "[STREET_ADDRESS][PERSON_NAME]"
type input "38200"
type input "[GEOGRAPHIC_DATA]"
type input "[EMAIL_ADDRESS][DOMAIN_NAME]"
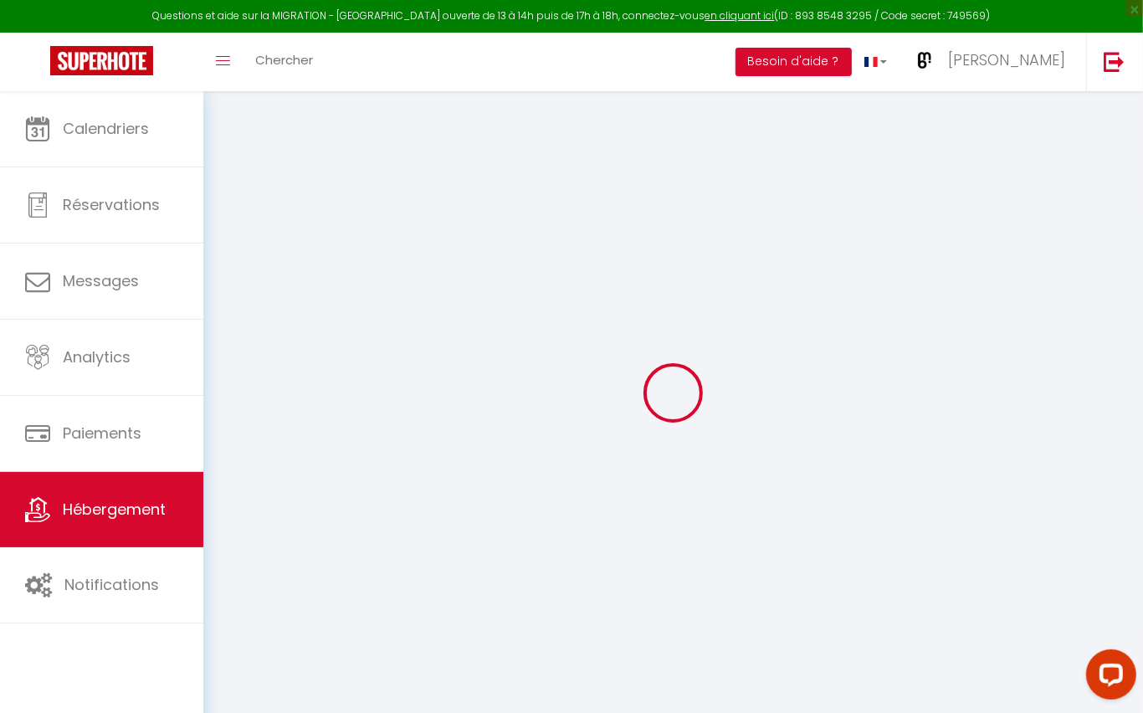
select select "7840"
checkbox input "false"
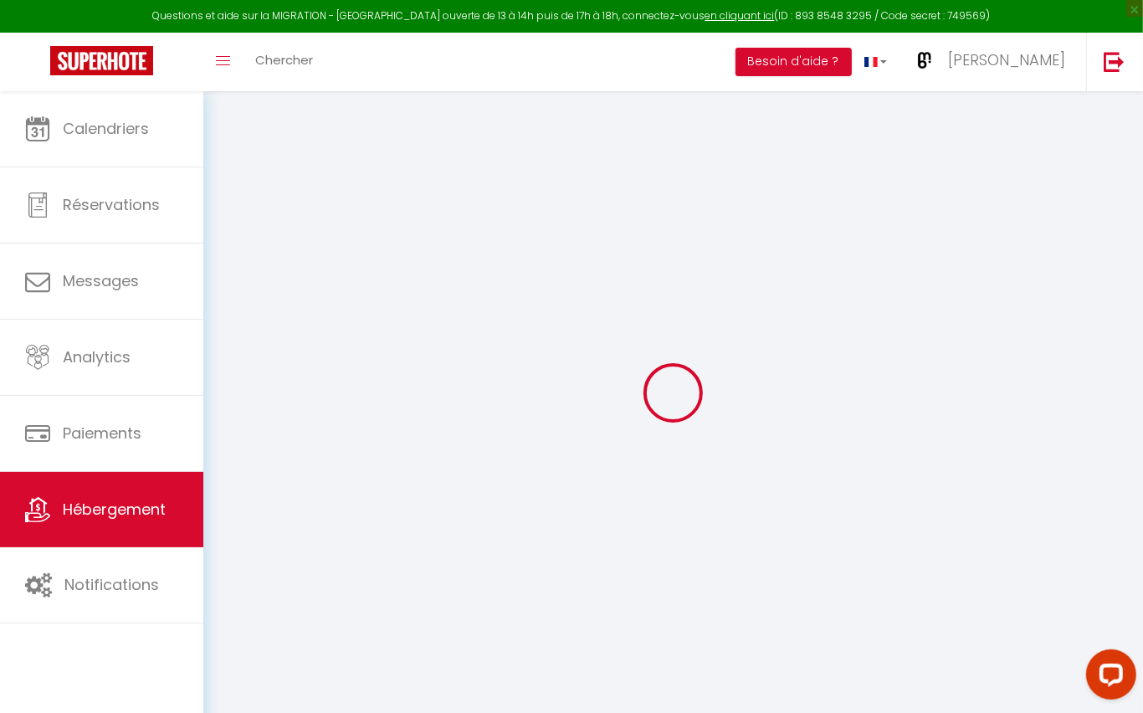
type input "25"
type input "45"
type input "0"
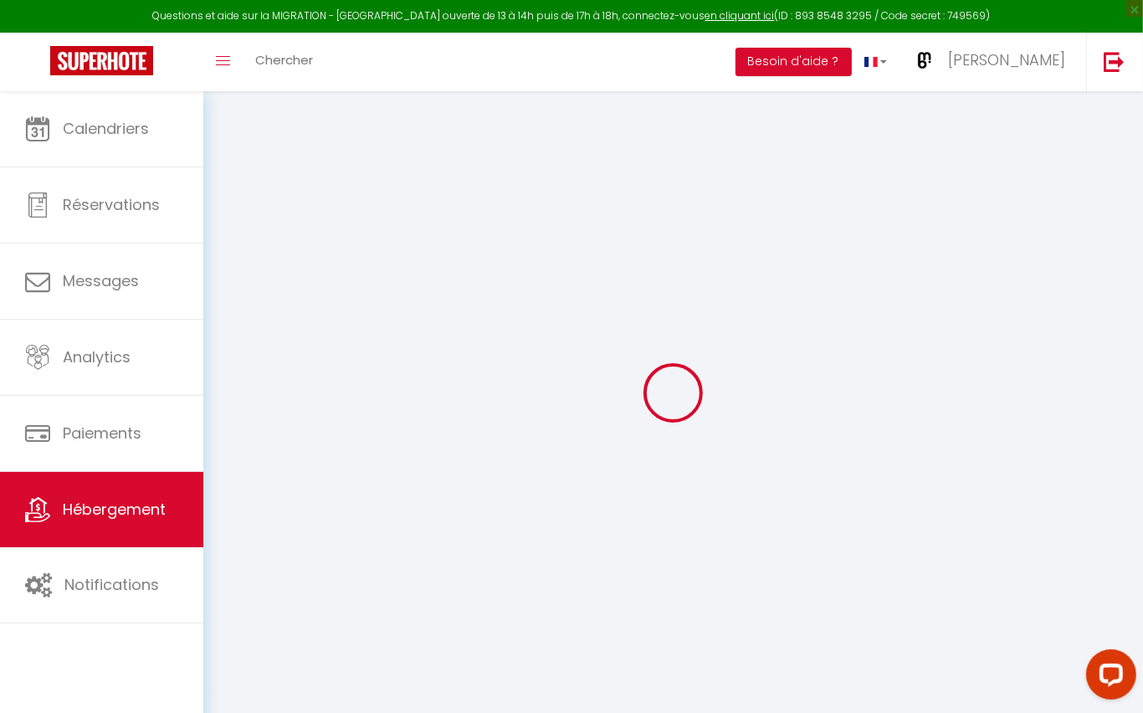
select select
checkbox input "false"
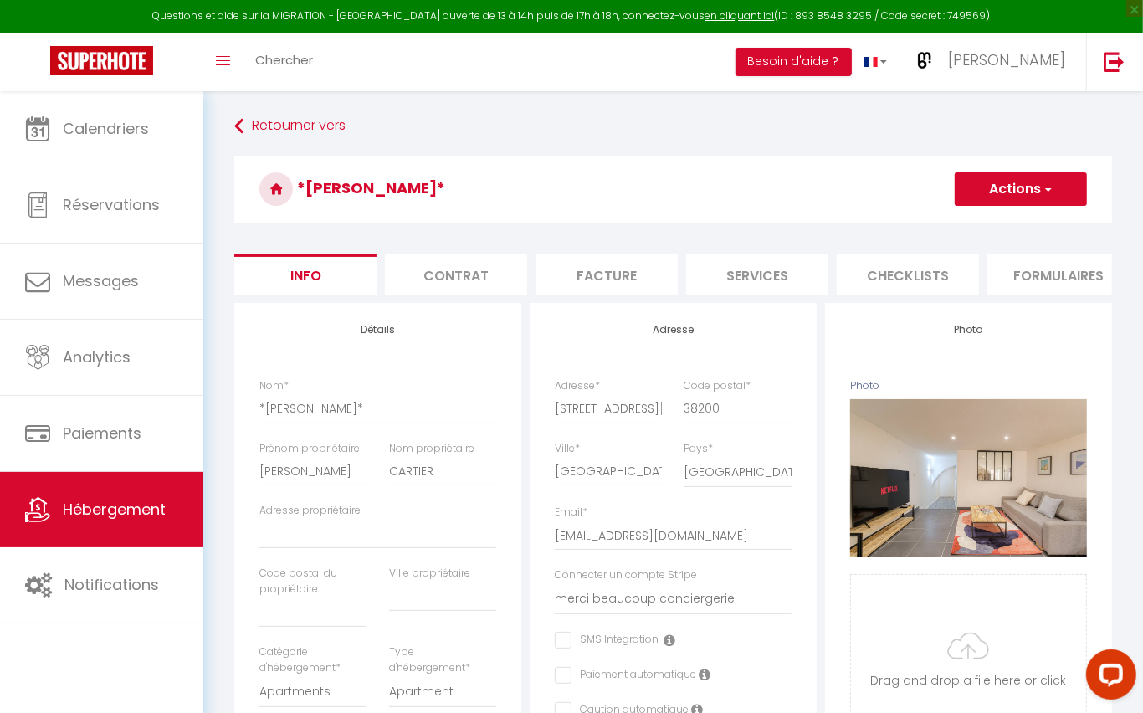
select select
checkbox input "false"
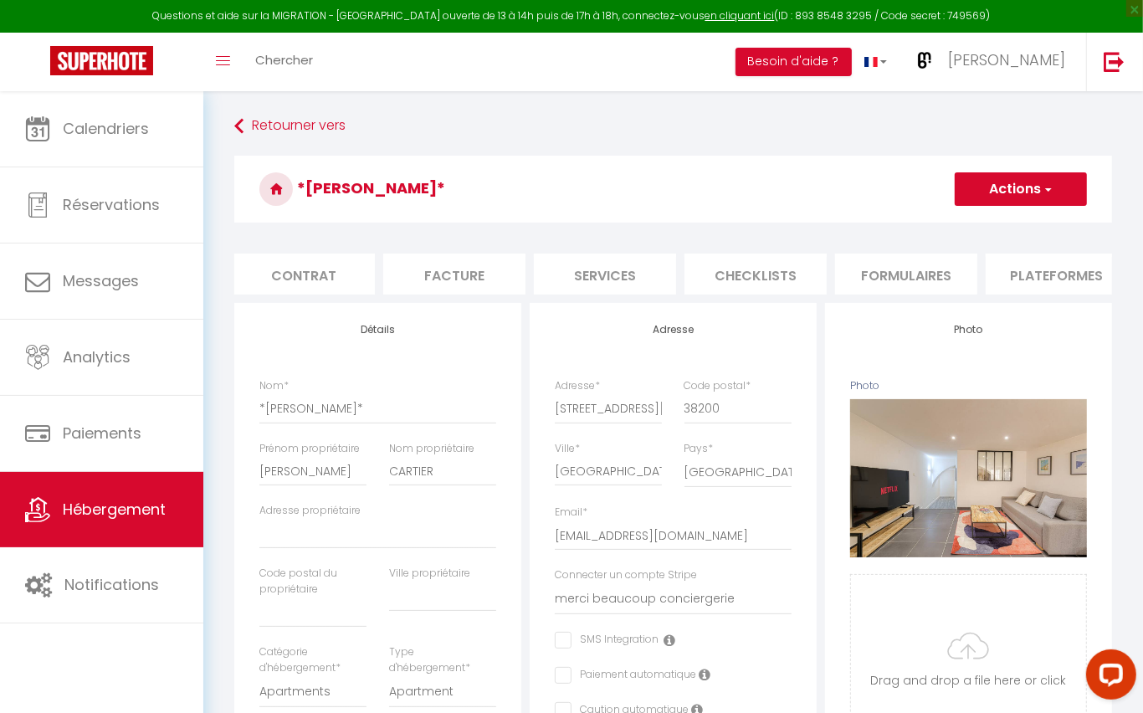
scroll to position [0, 241]
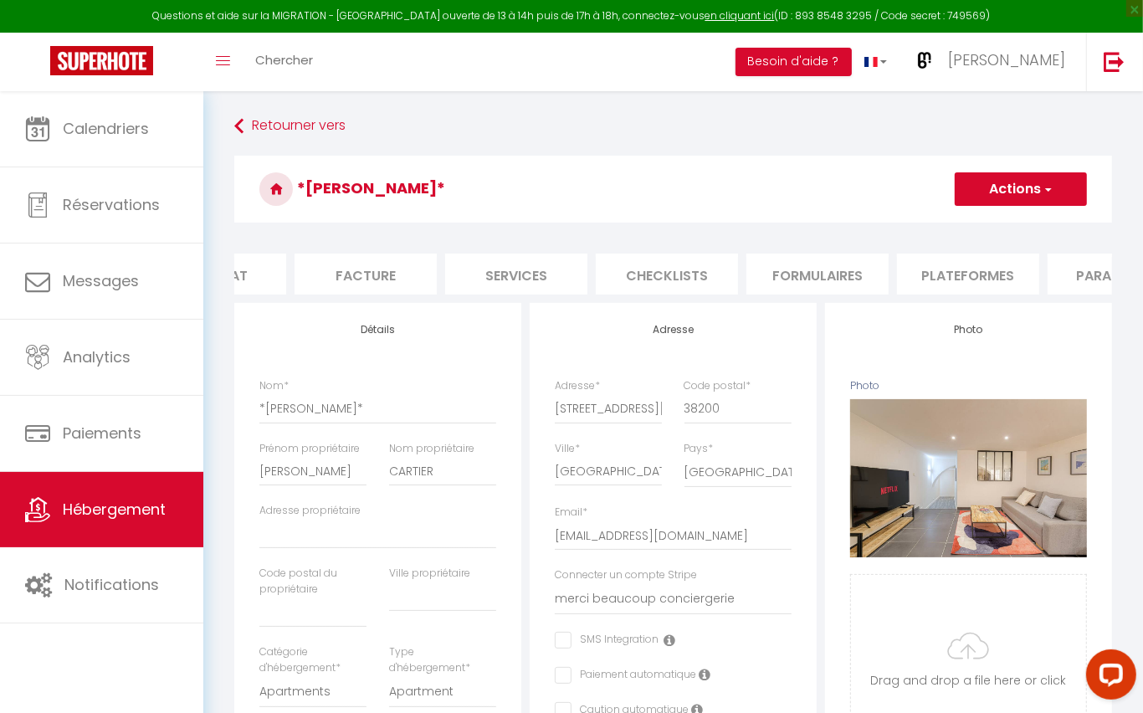
click at [961, 268] on li "Plateformes" at bounding box center [968, 274] width 142 height 41
select select
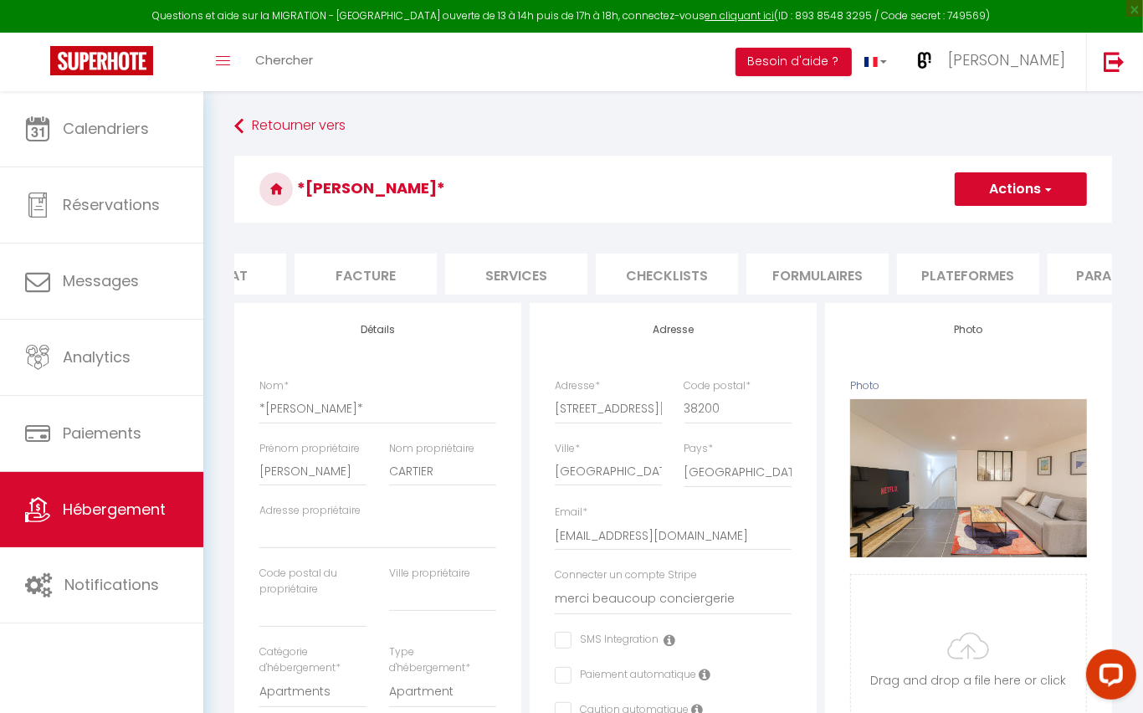
select select
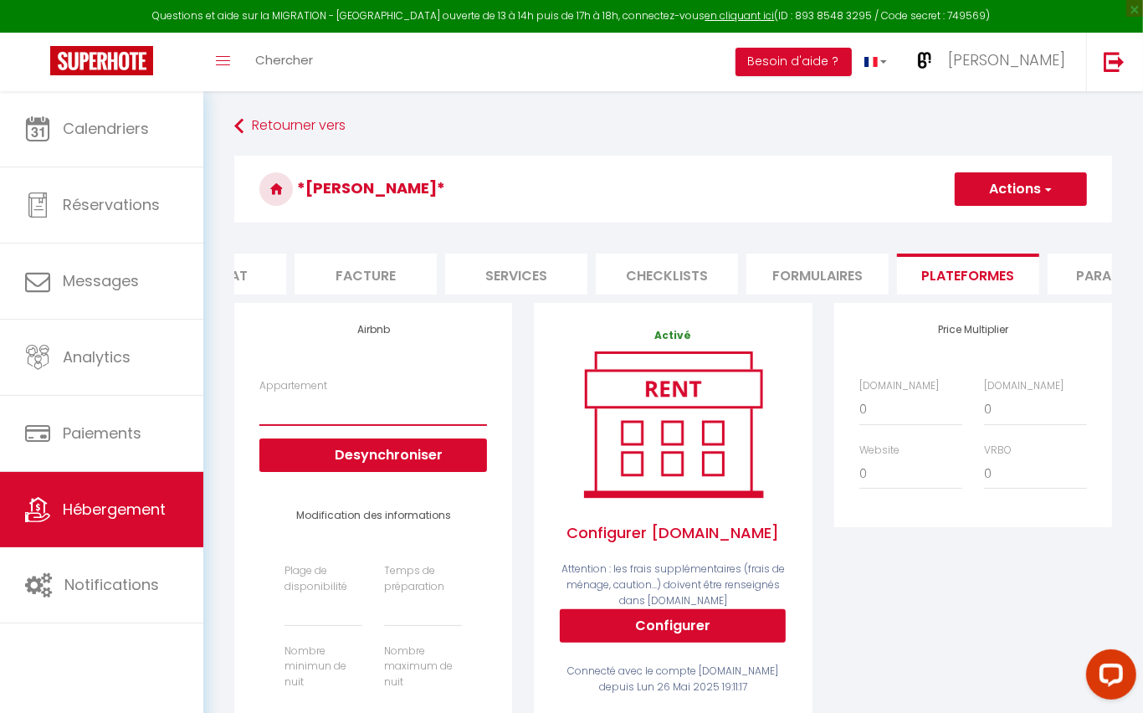
click at [366, 411] on select "* Suite Guillaume* · Suite contemporaine : détente et charme assurés - bonjour@…" at bounding box center [373, 409] width 228 height 32
click at [427, 458] on button "Desynchroniser" at bounding box center [373, 454] width 228 height 33
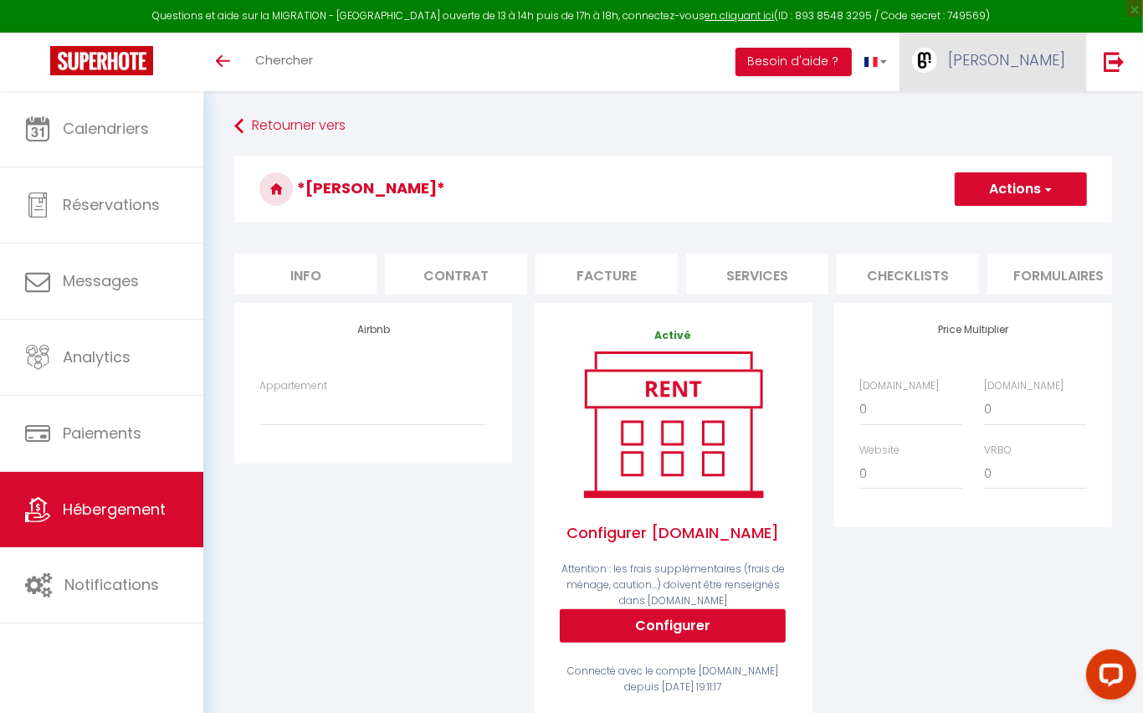
click at [1015, 54] on span "[PERSON_NAME]" at bounding box center [1006, 59] width 117 height 21
click at [1001, 111] on link "Paramètres" at bounding box center [1019, 116] width 124 height 28
select select "fr"
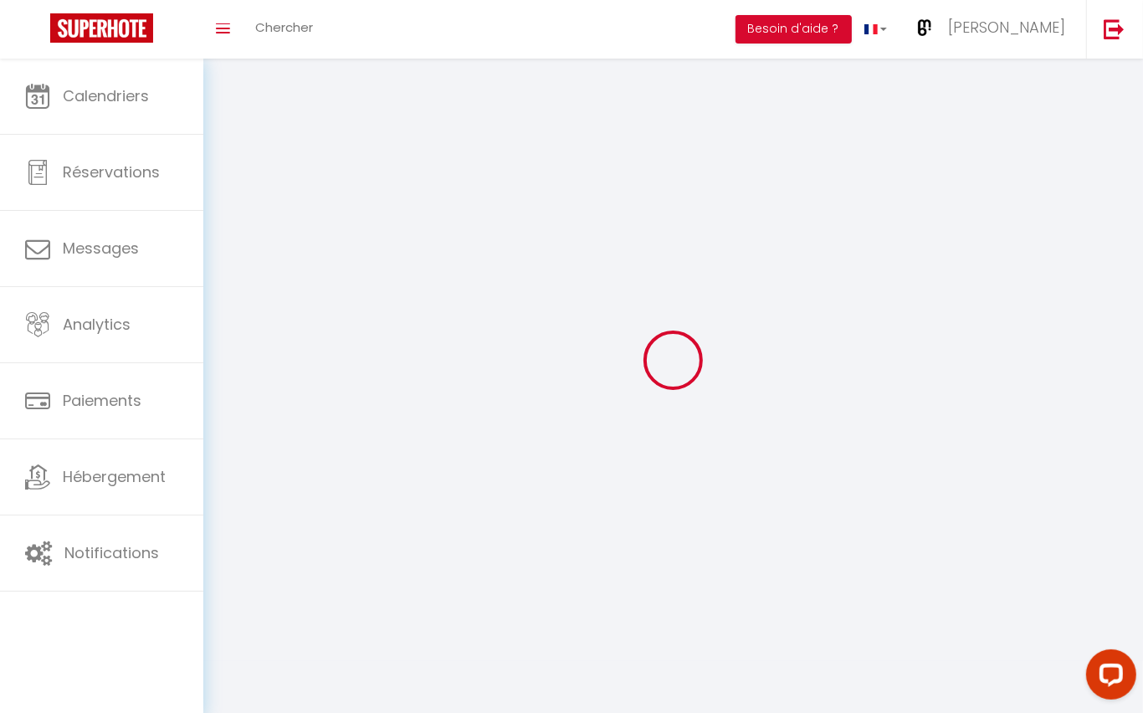
select select "fr"
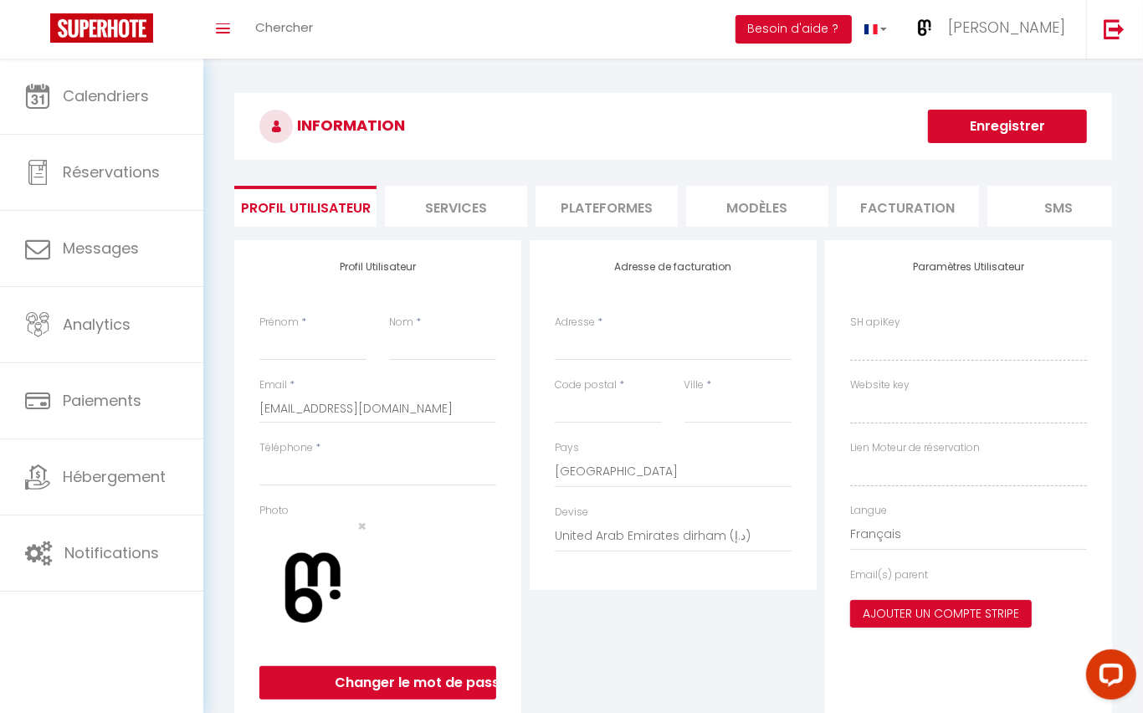
type input "[PERSON_NAME]"
type input "Buchs"
type input "0613884474"
type input "[STREET_ADDRESS][PERSON_NAME]"
type input "38200"
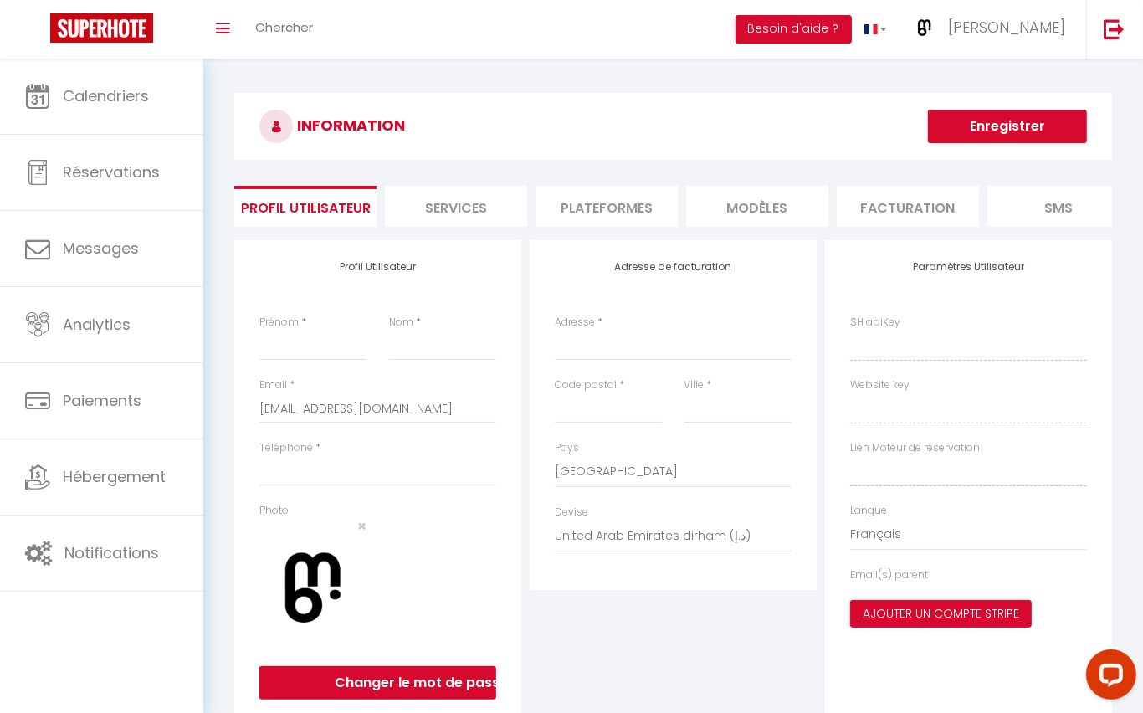
type input "[GEOGRAPHIC_DATA]"
select select "28"
type input "5fEuWrNKwZrLw733OQFwYeUYt"
type input "da3U5z7X8ZN905Y9bNvsm8dwn"
type input "[URL][DOMAIN_NAME]"
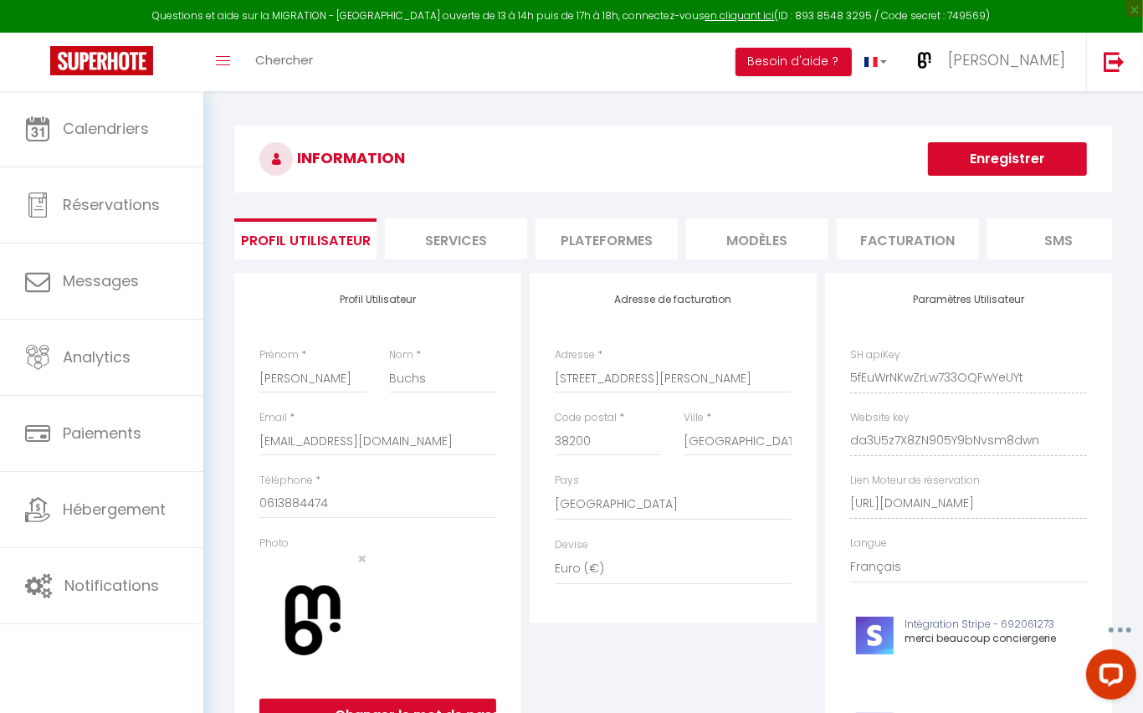
click at [625, 230] on li "Plateformes" at bounding box center [607, 238] width 142 height 41
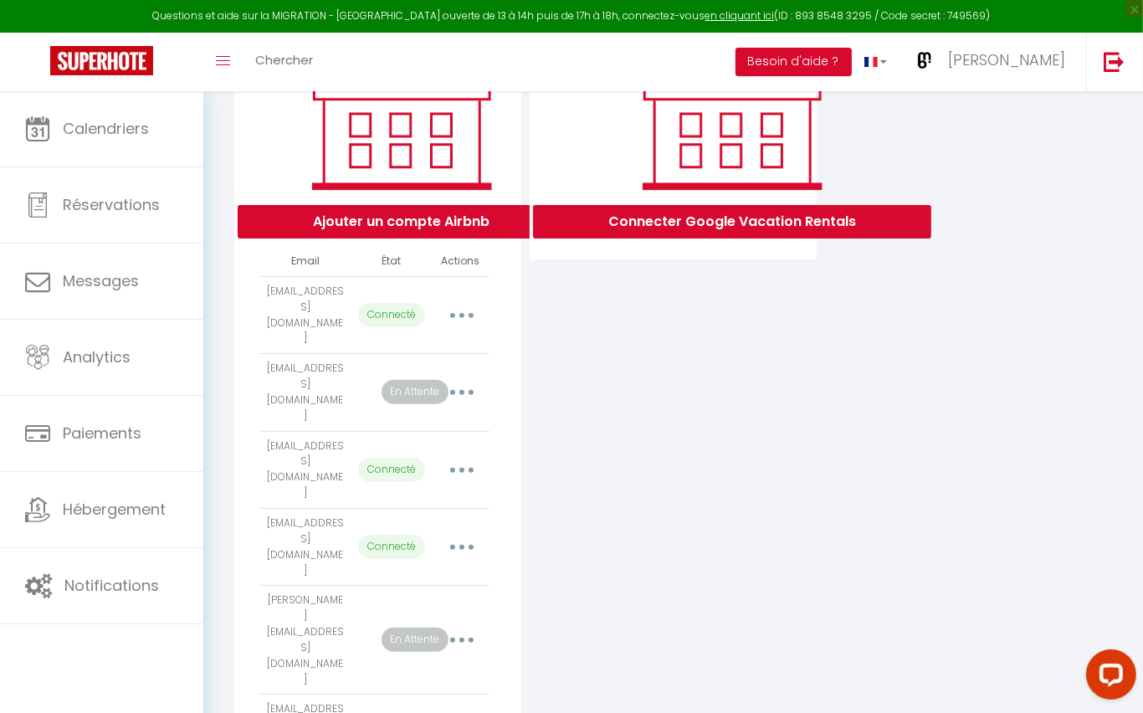
scroll to position [295, 0]
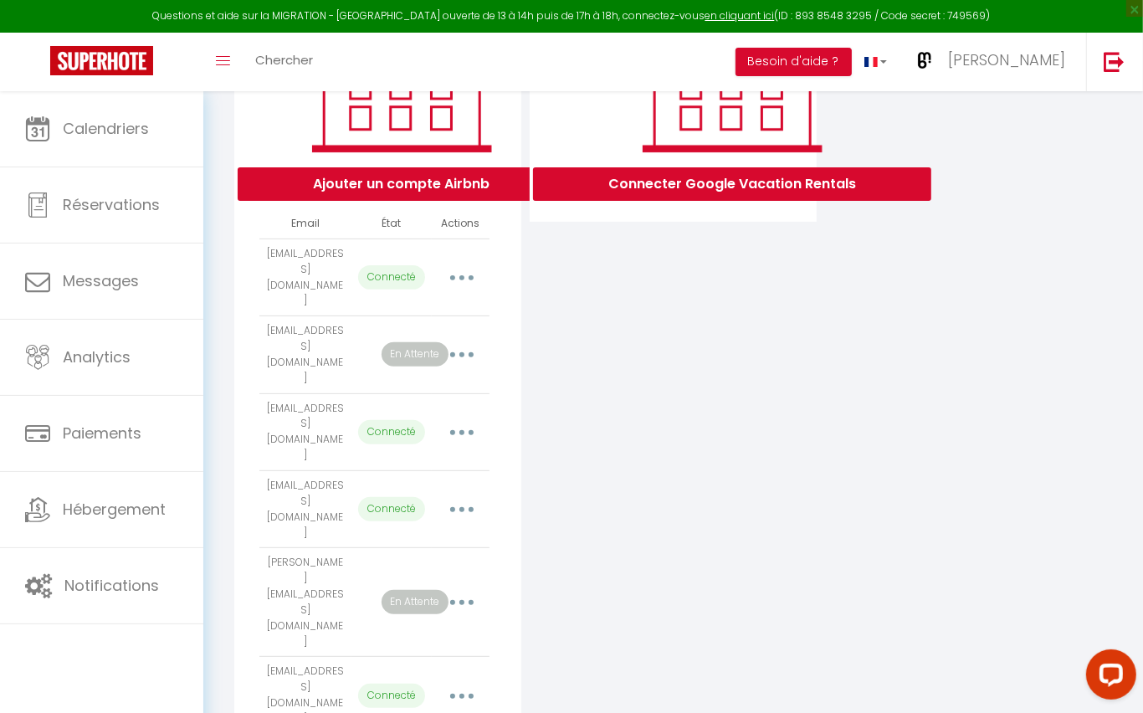
select select "67128"
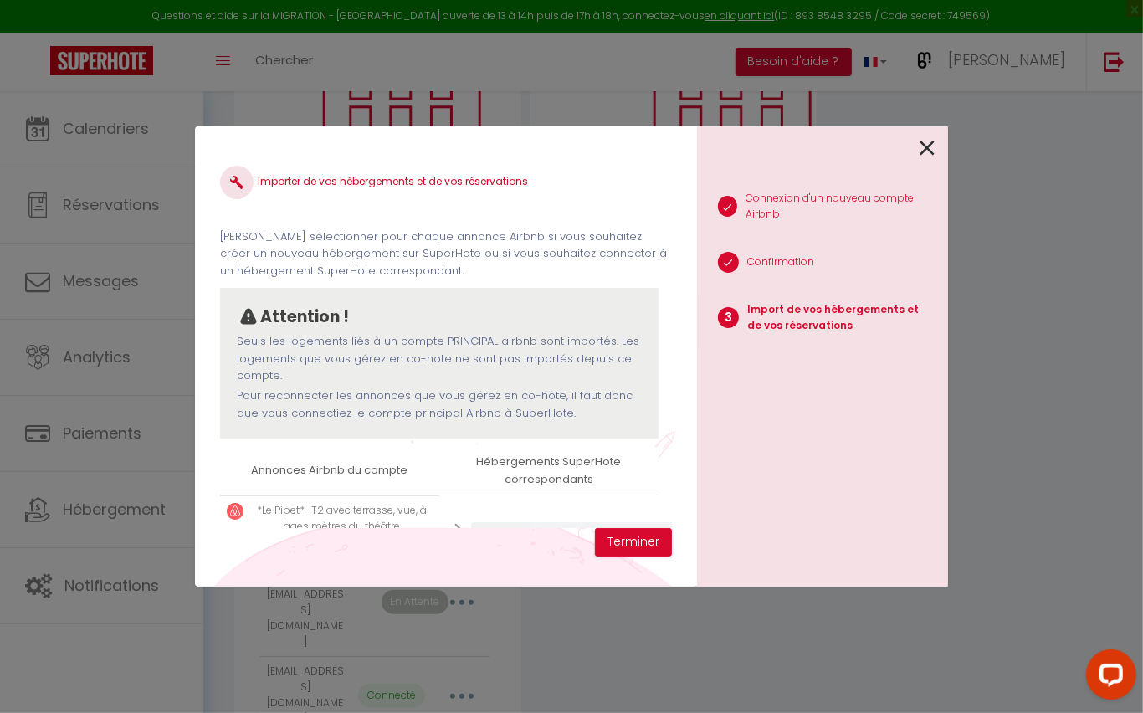
scroll to position [110, 0]
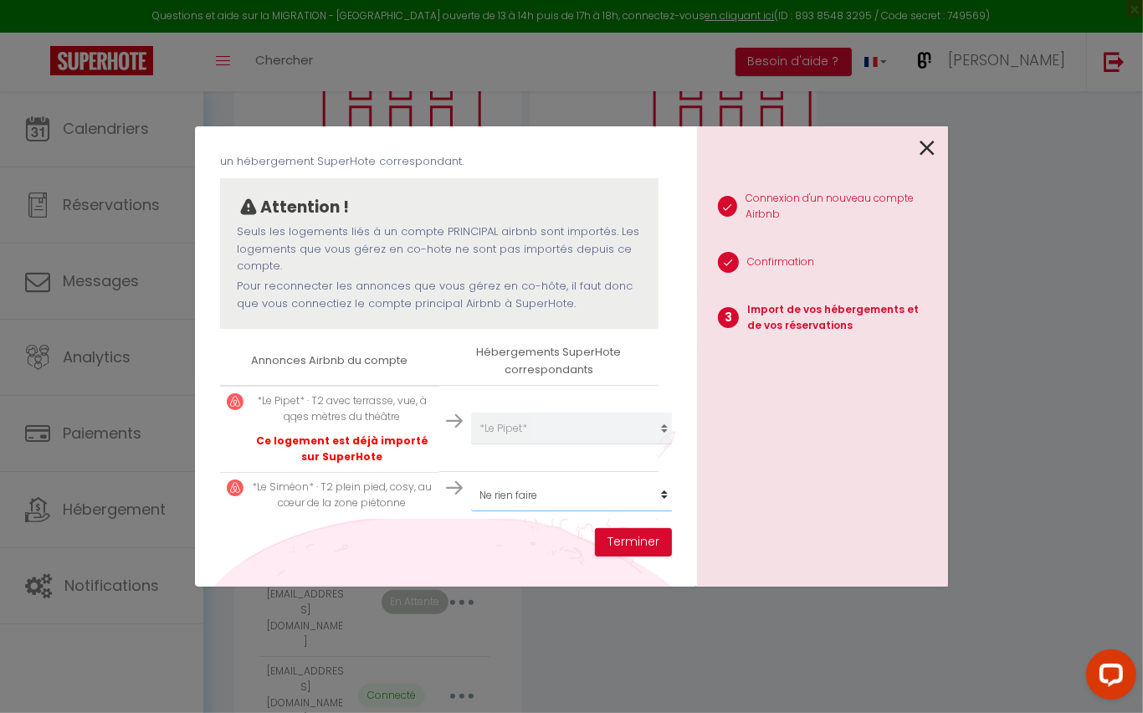
click at [645, 444] on select "Créer un nouveau hébergement Ne rien faire *L'Emeraude* *Maison [PERSON_NAME]* …" at bounding box center [574, 429] width 206 height 32
select select "67129"
click at [625, 545] on button "Terminer" at bounding box center [633, 542] width 77 height 28
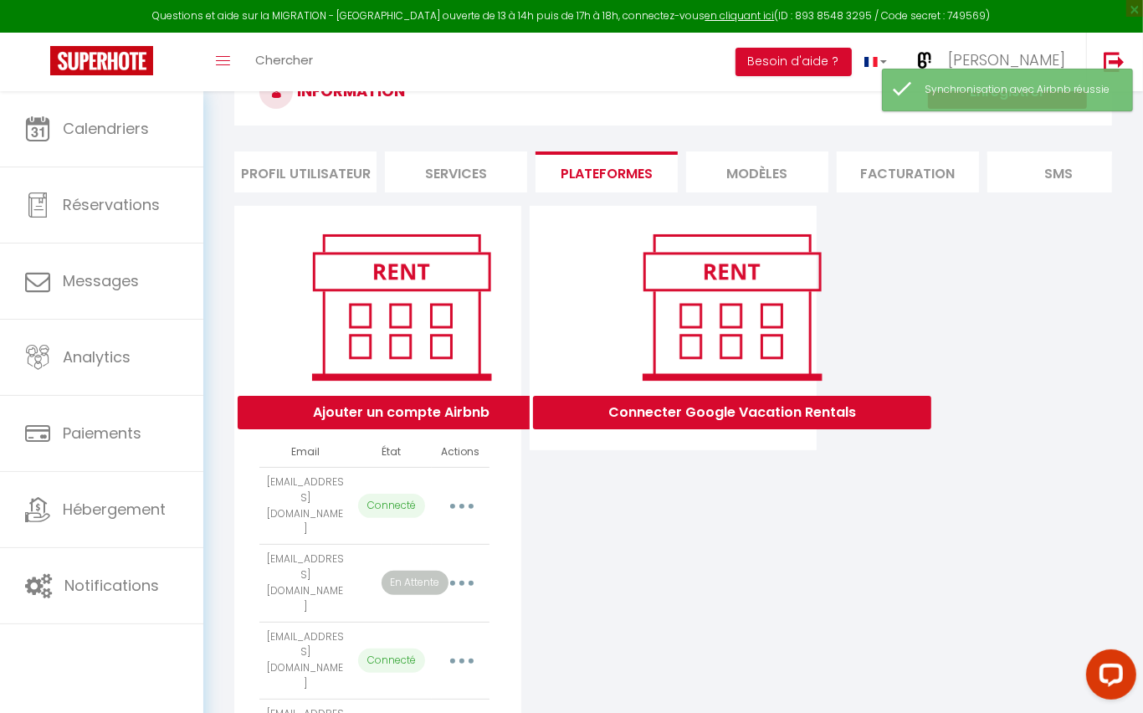
scroll to position [0, 0]
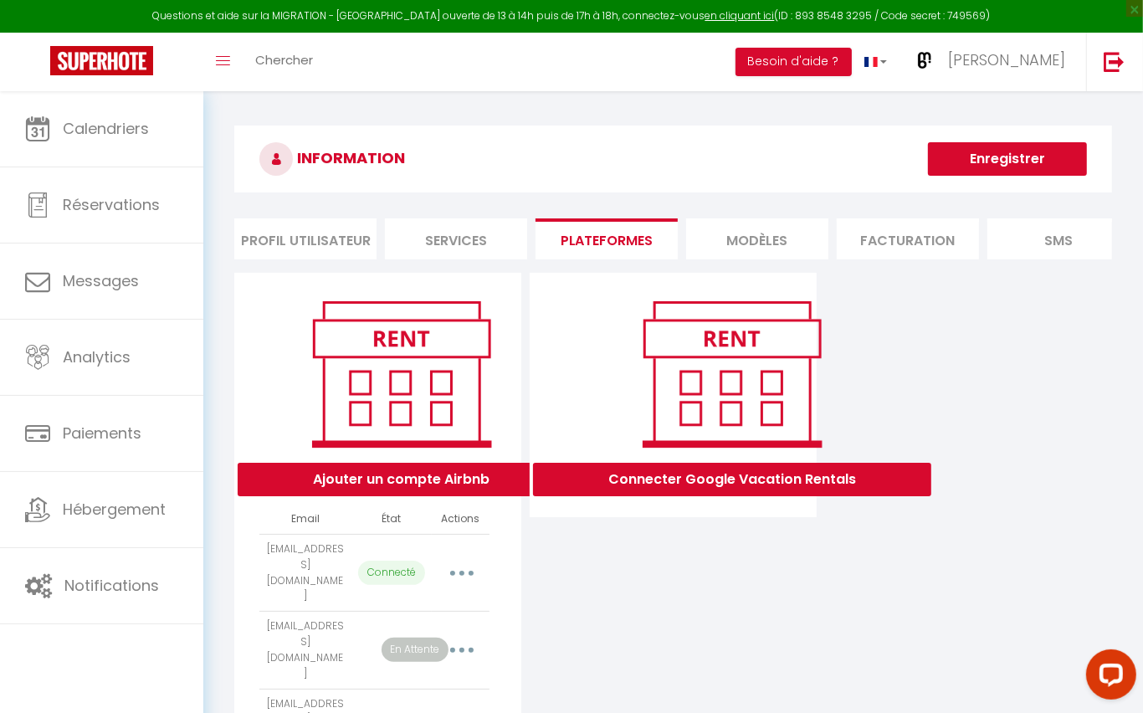
click at [1000, 155] on button "Enregistrer" at bounding box center [1007, 158] width 159 height 33
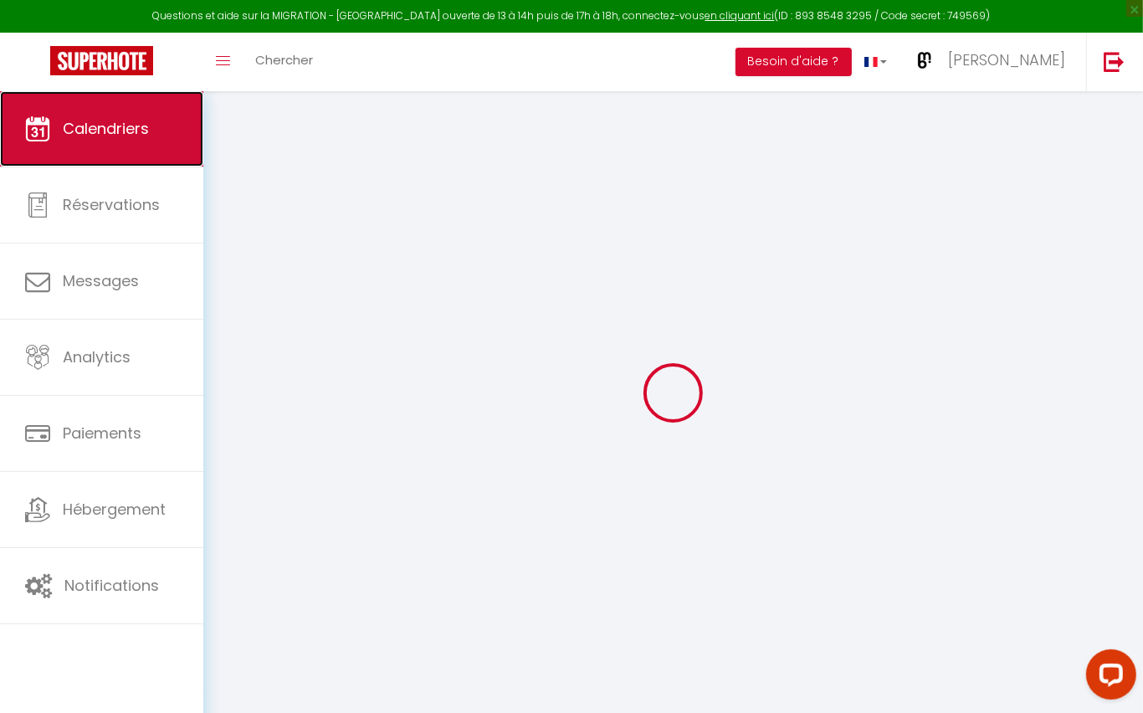
click at [110, 130] on span "Calendriers" at bounding box center [106, 128] width 86 height 21
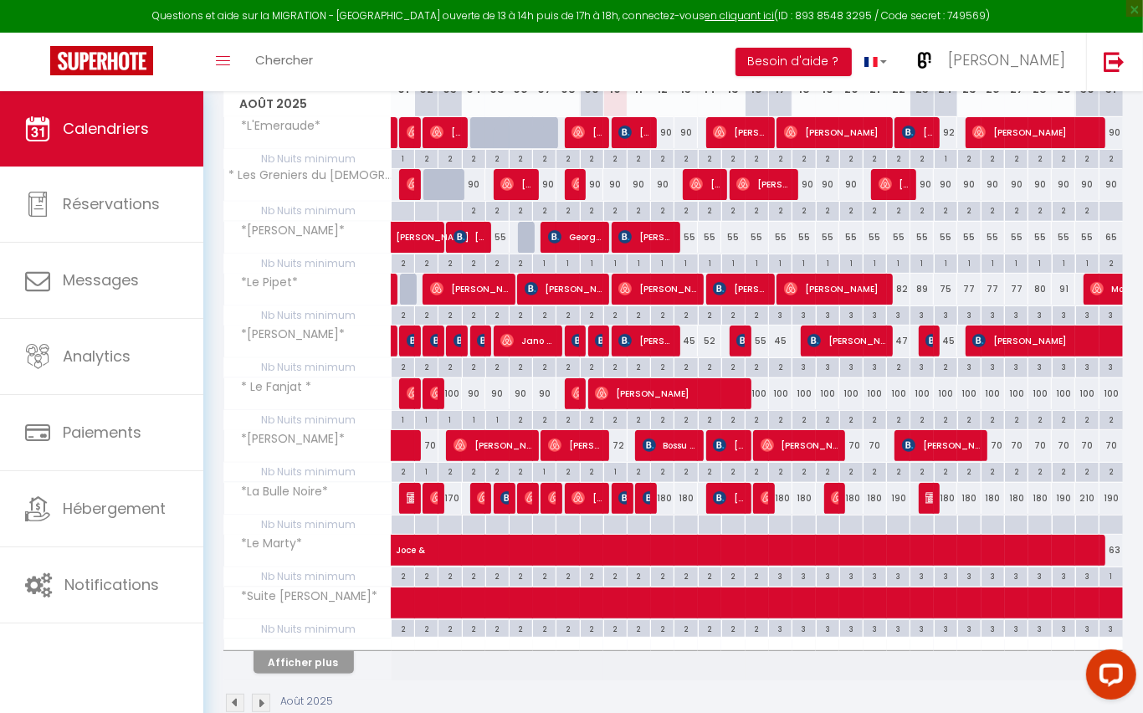
scroll to position [291, 0]
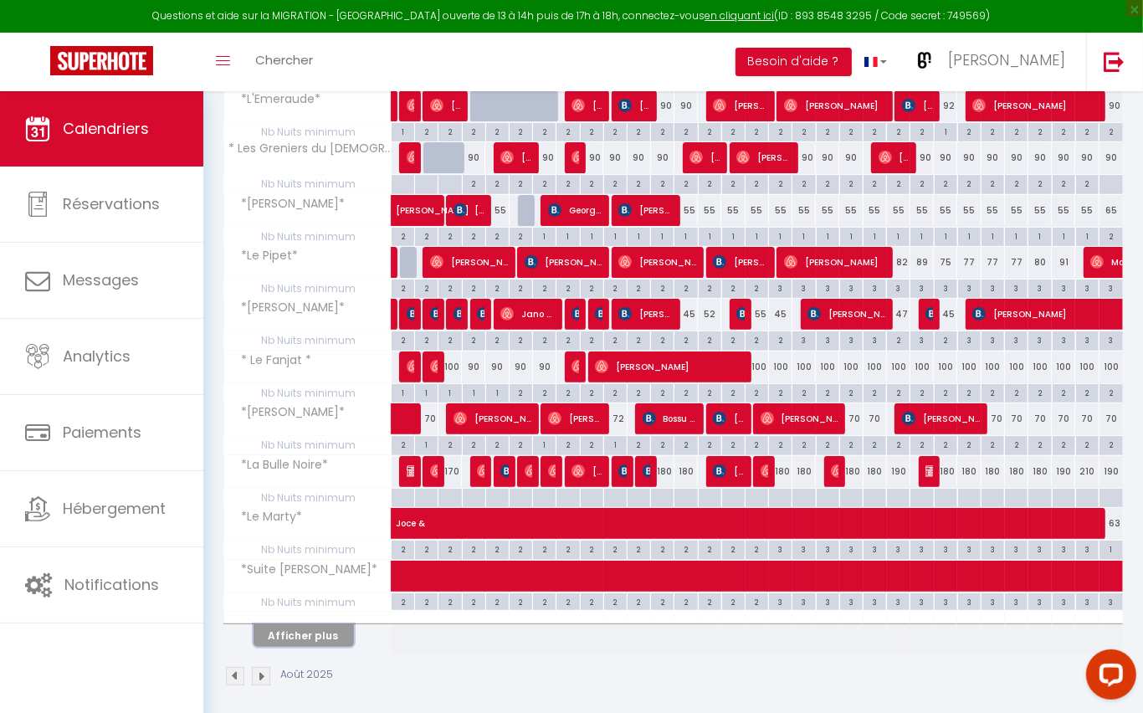
drag, startPoint x: 330, startPoint y: 630, endPoint x: 910, endPoint y: 541, distance: 586.6
click at [330, 630] on button "Afficher plus" at bounding box center [304, 635] width 100 height 23
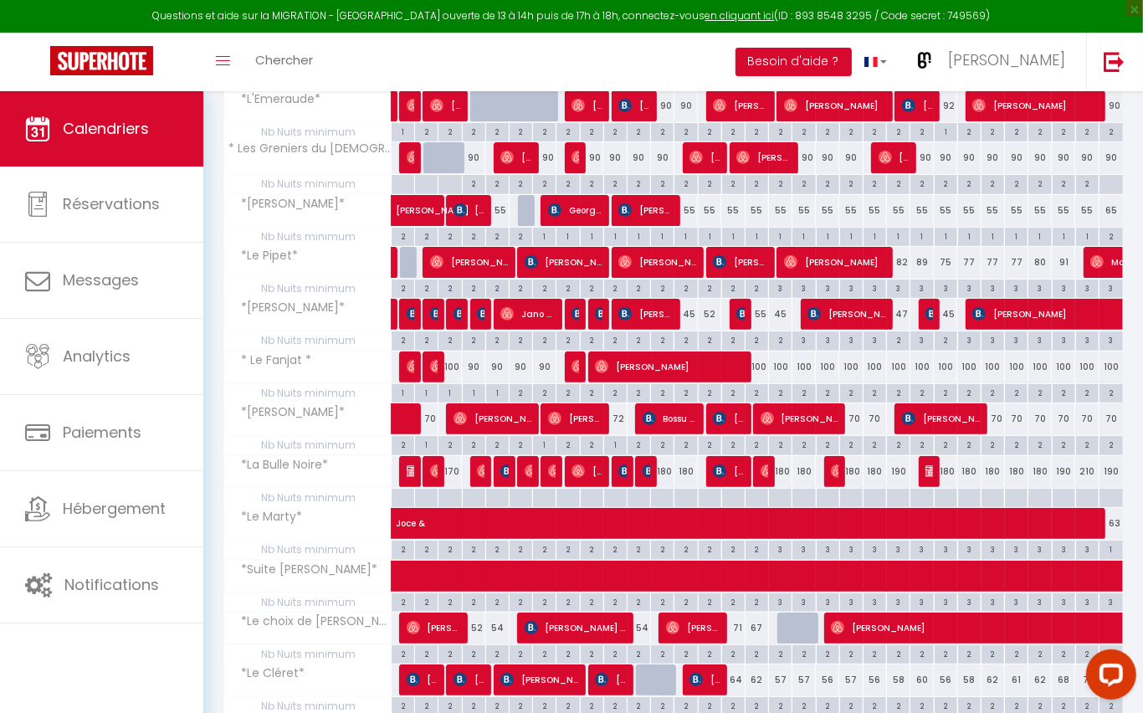
scroll to position [355, 0]
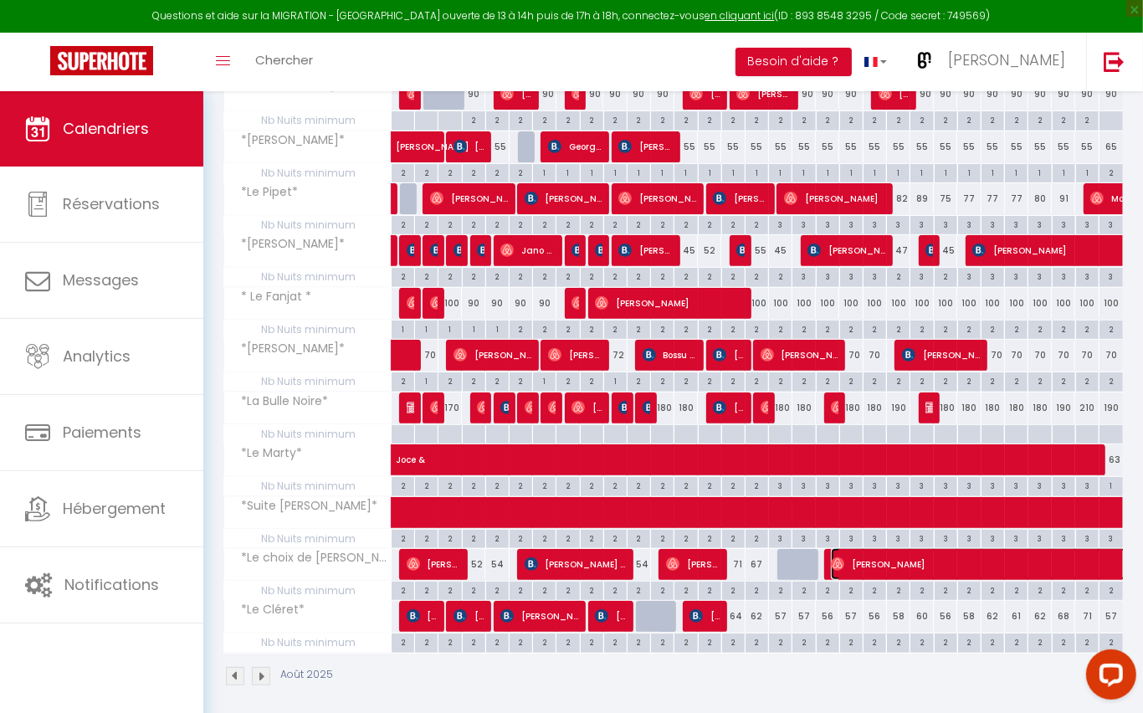
select select "OK"
select select "0"
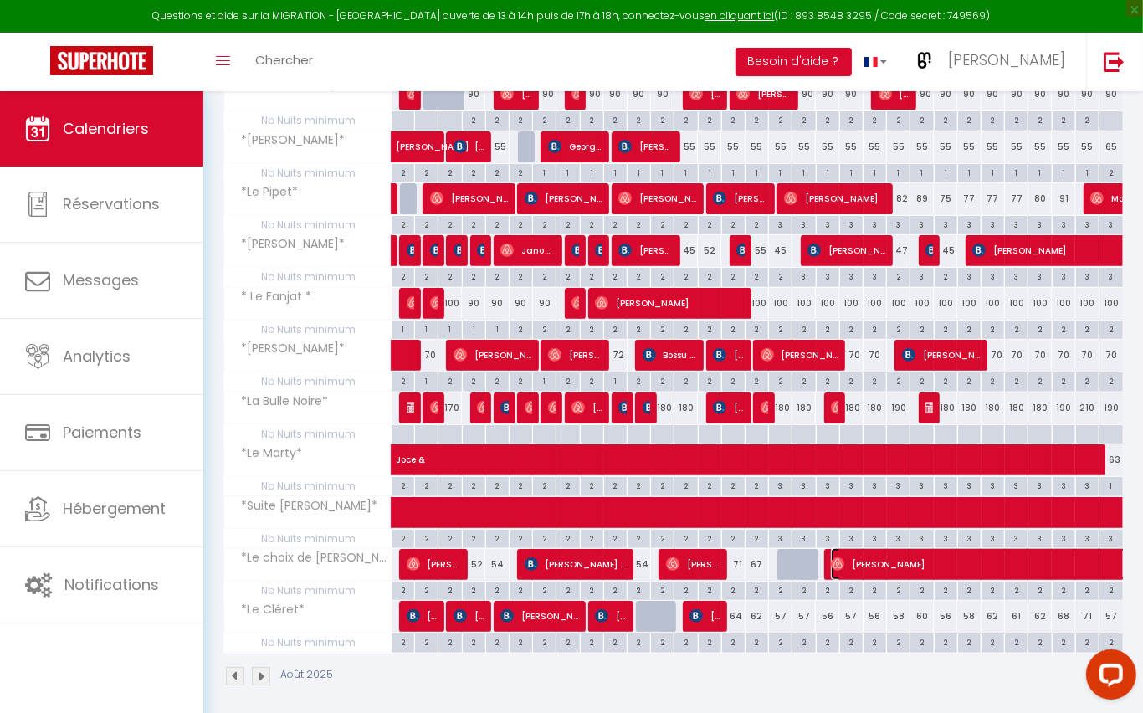
select select "1"
select select
select select "37545"
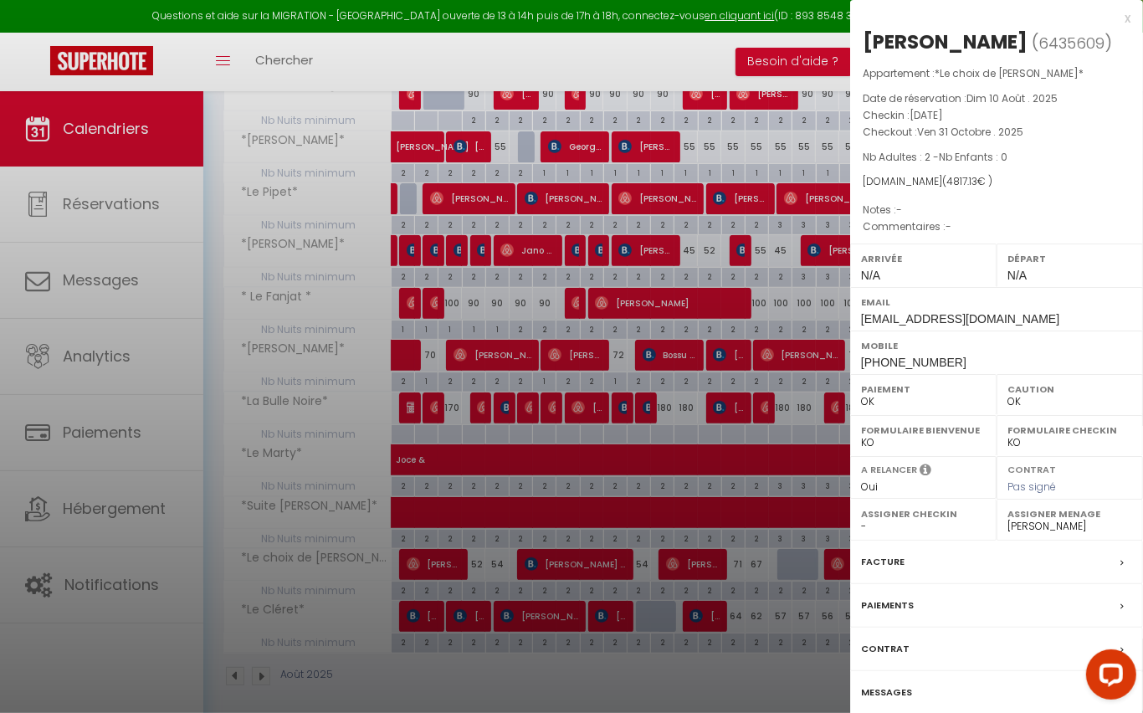
click at [1125, 17] on div "x" at bounding box center [990, 18] width 280 height 20
